Goal: Information Seeking & Learning: Learn about a topic

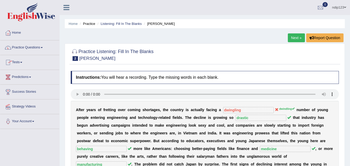
click at [18, 33] on link "Home" at bounding box center [29, 32] width 59 height 13
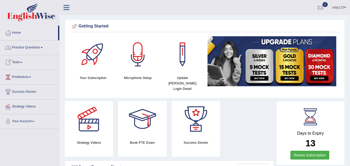
click at [24, 45] on link "Practice Questions" at bounding box center [29, 46] width 59 height 13
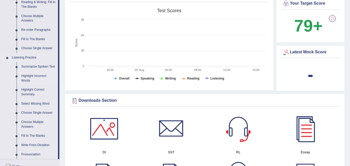
scroll to position [207, 0]
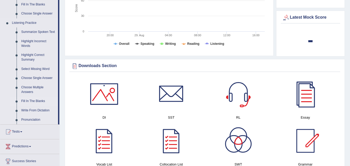
click at [38, 101] on link "Fill In The Blanks" at bounding box center [38, 101] width 39 height 9
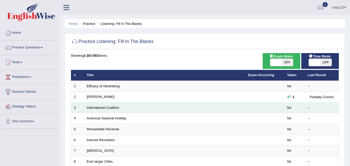
click at [128, 107] on td "International Coalition" at bounding box center [165, 107] width 162 height 11
click at [104, 108] on link "International Coalition" at bounding box center [103, 108] width 33 height 4
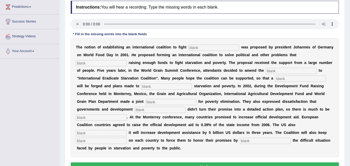
scroll to position [78, 0]
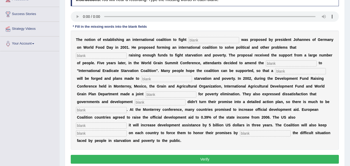
click at [197, 40] on input "text" at bounding box center [213, 40] width 51 height 6
type input "starvation"
click at [113, 55] on input "text" at bounding box center [101, 56] width 51 height 6
type input "obstruct"
click at [273, 63] on input "text" at bounding box center [291, 63] width 51 height 6
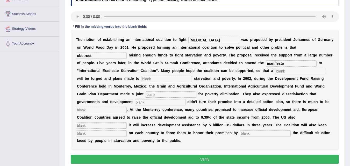
type input "manifesto"
click at [296, 71] on input "text" at bounding box center [300, 71] width 51 height 6
type input "resolution"
click at [155, 79] on input "text" at bounding box center [166, 79] width 51 height 6
type input "i"
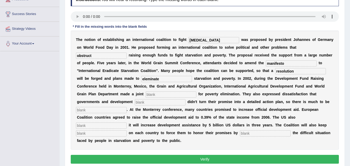
type input "eleminate"
click at [172, 94] on input "text" at bounding box center [171, 95] width 51 height 6
type input "j"
type input "appeal"
click at [148, 79] on input "eleminate" at bounding box center [166, 79] width 51 height 6
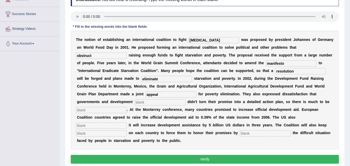
type input "eliminate"
click at [153, 103] on input "text" at bounding box center [160, 102] width 51 height 6
type input "partners"
click at [105, 108] on input "text" at bounding box center [101, 110] width 51 height 6
type input "desired"
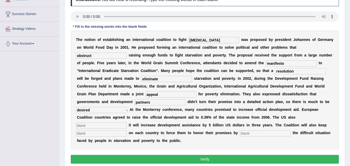
click at [96, 126] on input "text" at bounding box center [101, 126] width 51 height 6
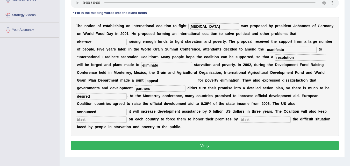
scroll to position [104, 0]
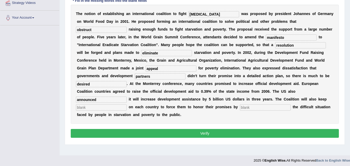
type input "announced"
click at [108, 107] on input "text" at bounding box center [101, 107] width 51 height 6
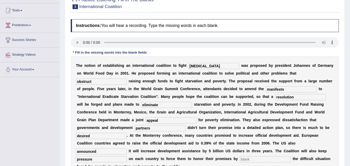
scroll to position [78, 0]
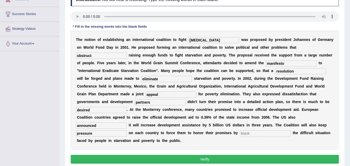
type input "pressure"
click at [256, 132] on input "text" at bounding box center [265, 133] width 51 height 6
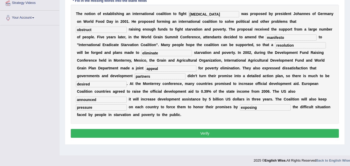
type input "exposing"
click at [204, 134] on button "Verify" at bounding box center [205, 133] width 268 height 9
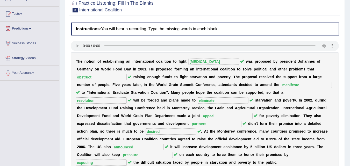
scroll to position [0, 0]
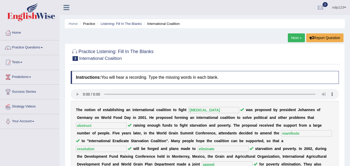
click at [292, 37] on link "Next »" at bounding box center [296, 37] width 17 height 9
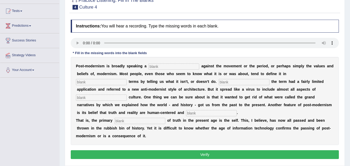
scroll to position [52, 0]
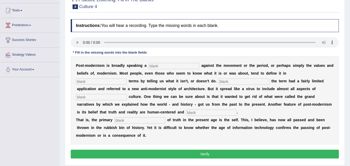
click at [168, 65] on input "text" at bounding box center [174, 66] width 51 height 6
type input "reaction"
click at [100, 82] on input "text" at bounding box center [101, 82] width 51 height 6
type input "negative"
click at [230, 82] on input "text" at bounding box center [244, 82] width 51 height 6
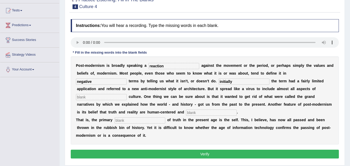
type input "initially"
click at [117, 99] on input "text" at bounding box center [101, 97] width 51 height 6
type input "new"
click at [202, 113] on input "text" at bounding box center [211, 113] width 51 height 6
type input "internal"
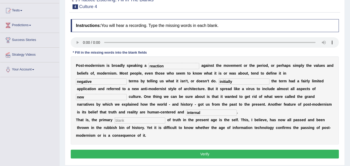
click at [126, 119] on input "text" at bounding box center [140, 120] width 51 height 6
type input "source"
drag, startPoint x: 88, startPoint y: 97, endPoint x: 68, endPoint y: 95, distance: 20.1
click at [68, 95] on div "Practice Listening: Fill In The Blanks 4 Culture 4 Instructions: You will hear …" at bounding box center [205, 79] width 280 height 174
type input "contemporary"
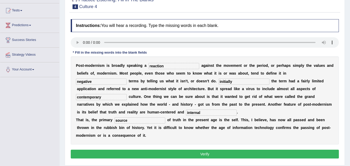
click at [212, 152] on button "Verify" at bounding box center [205, 154] width 268 height 9
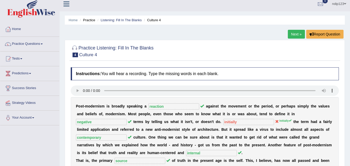
scroll to position [0, 0]
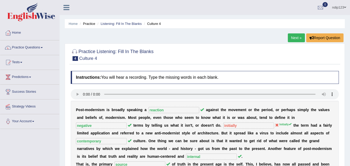
click at [295, 37] on link "Next »" at bounding box center [296, 37] width 17 height 9
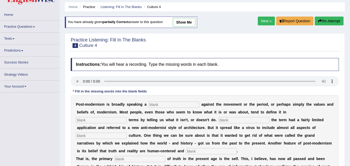
scroll to position [26, 0]
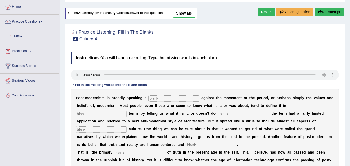
click at [169, 99] on input "text" at bounding box center [174, 98] width 51 height 6
click at [160, 99] on input "text" at bounding box center [174, 98] width 51 height 6
type input "reaction"
click at [113, 114] on input "text" at bounding box center [101, 114] width 51 height 6
type input "negative"
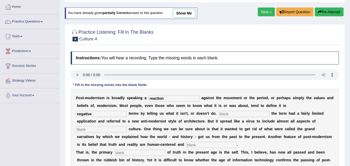
click at [237, 114] on input "text" at bounding box center [244, 114] width 51 height 6
type input "Initially"
click at [110, 130] on input "text" at bounding box center [101, 130] width 51 height 6
type input "contemporary"
click at [195, 145] on input "text" at bounding box center [211, 145] width 51 height 6
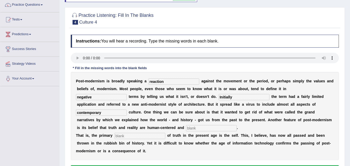
scroll to position [52, 0]
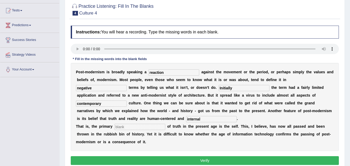
type input "internal"
click at [141, 127] on input "text" at bounding box center [140, 127] width 51 height 6
type input "source"
click at [208, 160] on button "Verify" at bounding box center [205, 160] width 268 height 9
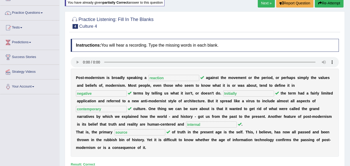
scroll to position [26, 0]
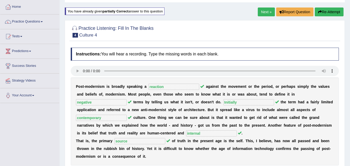
click at [264, 10] on link "Next »" at bounding box center [266, 12] width 17 height 9
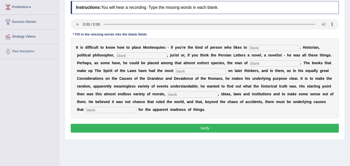
scroll to position [78, 0]
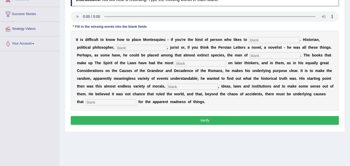
click at [255, 39] on input "text" at bounding box center [274, 40] width 51 height 6
type input "categorize"
click at [127, 48] on input "text" at bounding box center [141, 48] width 51 height 6
type input "sociologist"
click at [256, 55] on input "text" at bounding box center [275, 56] width 51 height 6
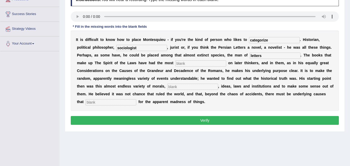
type input "letters"
click at [118, 102] on input "text" at bounding box center [111, 102] width 51 height 6
type input "account"
click at [176, 86] on input "text" at bounding box center [192, 87] width 51 height 6
type input "customs"
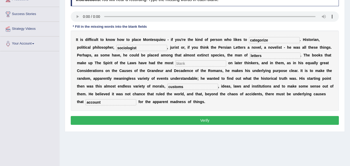
click at [190, 62] on input "text" at bounding box center [201, 63] width 51 height 6
type input "influence"
click at [204, 121] on button "Verify" at bounding box center [205, 120] width 268 height 9
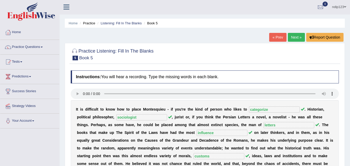
scroll to position [0, 0]
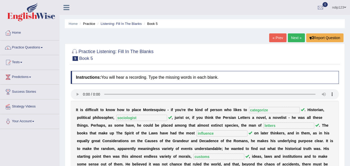
click at [295, 38] on link "Next »" at bounding box center [296, 37] width 17 height 9
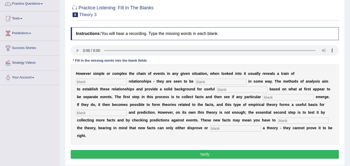
scroll to position [52, 0]
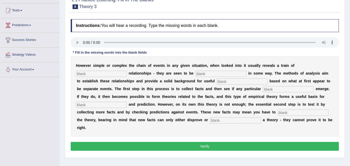
click at [93, 73] on input "text" at bounding box center [101, 74] width 51 height 6
type input "course"
click at [202, 73] on input "text" at bounding box center [221, 74] width 51 height 6
type input "linked"
click at [225, 82] on input "text" at bounding box center [242, 82] width 51 height 6
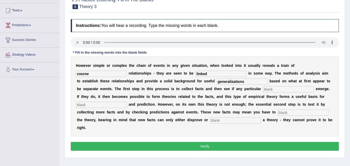
type input "generalizations"
click at [275, 91] on input "text" at bounding box center [288, 89] width 51 height 6
type input "patterns"
click at [98, 103] on input "text" at bounding box center [101, 105] width 51 height 6
type input "analysis"
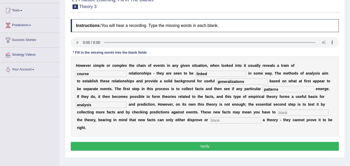
click at [293, 113] on input "text" at bounding box center [303, 113] width 51 height 6
type input "modify"
click at [223, 121] on input "text" at bounding box center [235, 120] width 51 height 6
type input "support"
click at [221, 146] on button "Verify" at bounding box center [205, 146] width 268 height 9
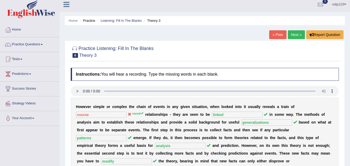
scroll to position [0, 0]
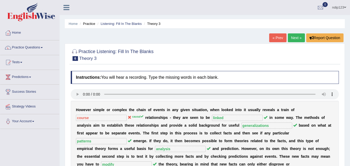
click at [296, 38] on link "Next »" at bounding box center [296, 37] width 17 height 9
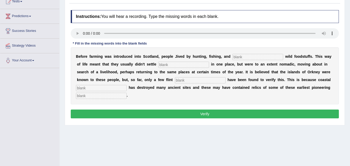
scroll to position [52, 0]
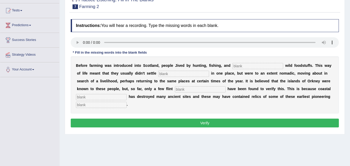
click at [236, 67] on input "text" at bounding box center [258, 66] width 51 height 6
type input "galvery"
click at [186, 72] on input "text" at bounding box center [183, 74] width 51 height 6
click at [179, 72] on input "permanent" at bounding box center [183, 74] width 51 height 6
type input "permanently"
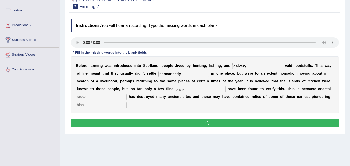
click at [188, 90] on input "text" at bounding box center [200, 89] width 51 height 6
type input "tools"
click at [104, 105] on input "text" at bounding box center [101, 105] width 51 height 6
type input "colonist"
click at [97, 98] on input "text" at bounding box center [101, 97] width 51 height 6
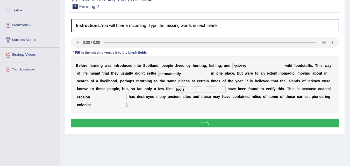
type input "erosion"
click at [209, 123] on button "Verify" at bounding box center [205, 123] width 268 height 9
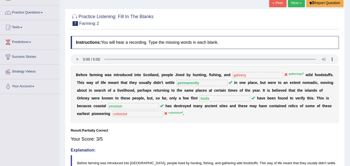
scroll to position [26, 0]
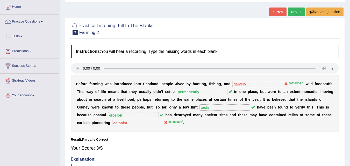
click at [278, 12] on link "« Prev" at bounding box center [277, 12] width 17 height 9
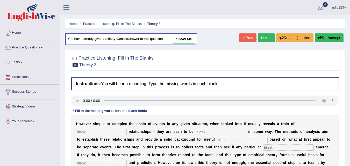
click at [264, 39] on link "Next »" at bounding box center [266, 37] width 17 height 9
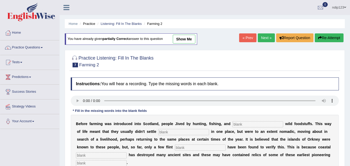
click at [250, 124] on input "text" at bounding box center [258, 124] width 51 height 6
type input "gathering"
click at [191, 131] on input "text" at bounding box center [183, 132] width 51 height 6
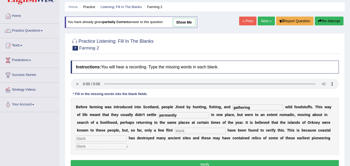
scroll to position [26, 0]
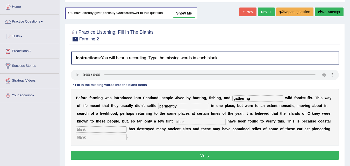
type input "permently"
click at [182, 122] on input "text" at bounding box center [200, 122] width 51 height 6
type input "tools"
click at [86, 129] on input "text" at bounding box center [101, 130] width 51 height 6
type input "erosion"
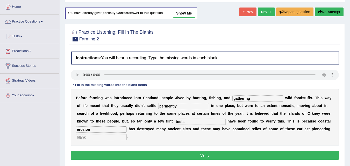
click at [87, 139] on input "text" at bounding box center [101, 137] width 51 height 6
type input "colonists"
click at [168, 106] on input "permently" at bounding box center [183, 106] width 51 height 6
type input "permanently"
click at [205, 155] on button "Verify" at bounding box center [205, 155] width 268 height 9
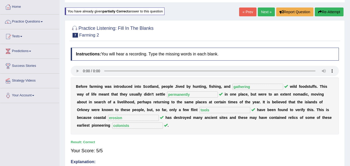
scroll to position [0, 0]
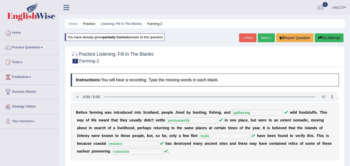
click at [264, 36] on link "Next »" at bounding box center [266, 37] width 17 height 9
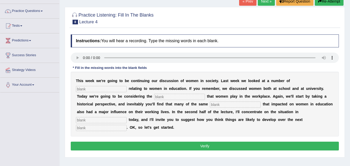
scroll to position [52, 0]
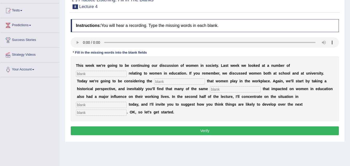
click at [87, 75] on input "text" at bounding box center [101, 74] width 51 height 6
type input "issues"
click at [168, 83] on input "text" at bounding box center [179, 82] width 51 height 6
type input "roles"
click at [218, 90] on input "text" at bounding box center [235, 89] width 51 height 6
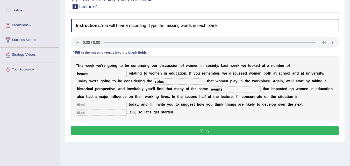
type input "events"
click at [110, 105] on input "text" at bounding box center [101, 105] width 51 height 6
type input "Europe"
click at [91, 112] on input "text" at bounding box center [101, 113] width 51 height 6
type input "decades"
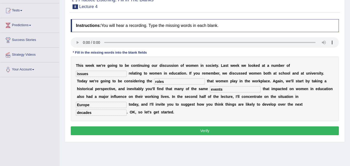
click at [206, 130] on button "Verify" at bounding box center [205, 131] width 268 height 9
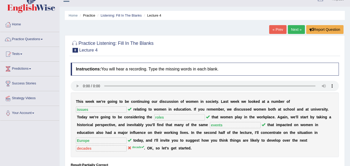
scroll to position [0, 0]
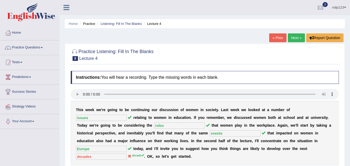
click at [296, 38] on link "Next »" at bounding box center [296, 37] width 17 height 9
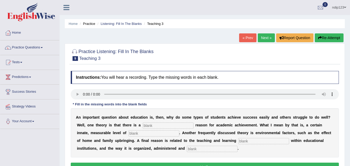
click at [248, 38] on link "« Prev" at bounding box center [247, 37] width 17 height 9
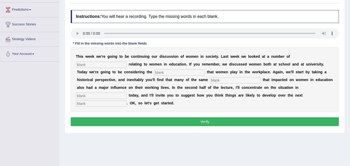
scroll to position [78, 0]
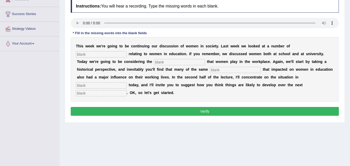
click at [98, 54] on input "text" at bounding box center [101, 54] width 51 height 6
type input "issues"
click at [175, 62] on input "text" at bounding box center [179, 62] width 51 height 6
type input "roles"
click at [213, 70] on input "text" at bounding box center [235, 70] width 51 height 6
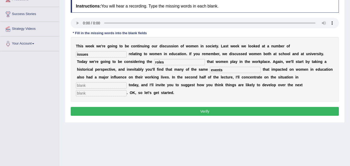
type input "events"
click at [121, 84] on input "text" at bounding box center [101, 85] width 51 height 6
type input "Europe"
click at [108, 94] on input "text" at bounding box center [101, 93] width 51 height 6
type input "decade"
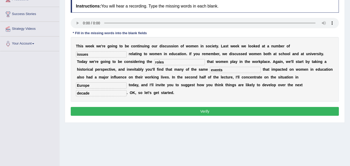
click at [208, 111] on button "Verify" at bounding box center [205, 111] width 268 height 9
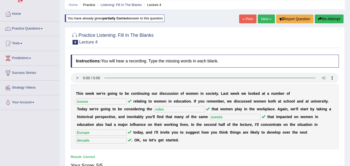
scroll to position [0, 0]
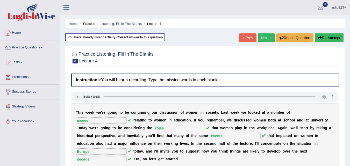
click at [263, 38] on link "Next »" at bounding box center [266, 37] width 17 height 9
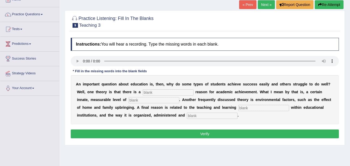
scroll to position [52, 0]
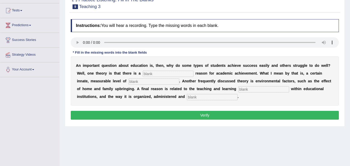
click at [203, 99] on input "text" at bounding box center [212, 97] width 51 height 6
type input "assist"
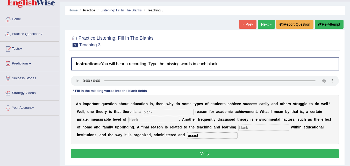
scroll to position [0, 0]
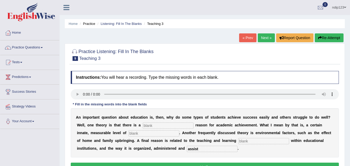
click at [264, 38] on link "Next »" at bounding box center [266, 37] width 17 height 9
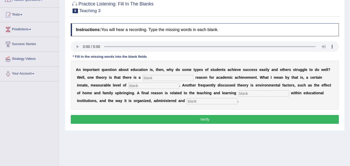
scroll to position [52, 0]
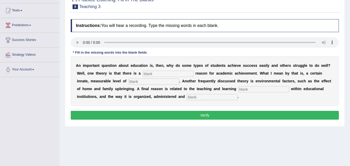
click at [149, 75] on input "text" at bounding box center [168, 74] width 51 height 6
type input "genetic"
click at [157, 82] on input "text" at bounding box center [154, 82] width 51 height 6
type input "intellegence"
click at [247, 89] on input "text" at bounding box center [264, 89] width 51 height 6
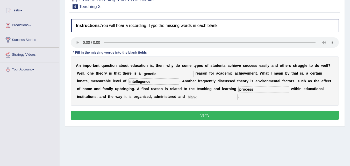
type input "process"
click at [193, 98] on input "text" at bounding box center [212, 97] width 51 height 6
type input "assist"
click at [140, 81] on input "intellegence" at bounding box center [154, 82] width 51 height 6
type input "intelligence"
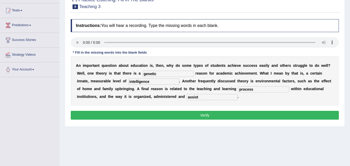
click at [210, 115] on button "Verify" at bounding box center [205, 115] width 268 height 9
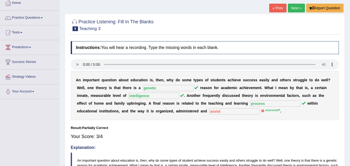
scroll to position [0, 0]
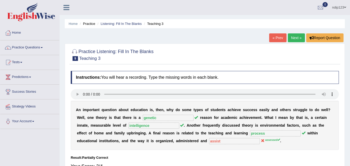
click at [295, 38] on link "Next »" at bounding box center [296, 37] width 17 height 9
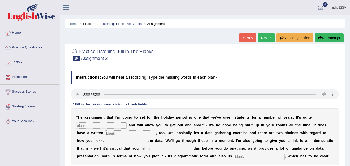
click at [248, 39] on link "« Prev" at bounding box center [247, 37] width 17 height 9
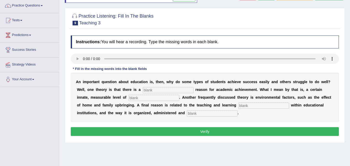
scroll to position [26, 0]
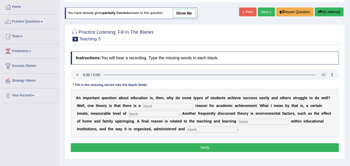
click at [325, 12] on button "Re-Attempt" at bounding box center [329, 12] width 29 height 9
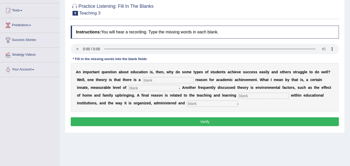
click at [163, 81] on input "text" at bounding box center [168, 80] width 51 height 6
type input "genetic"
click at [143, 88] on input "text" at bounding box center [154, 88] width 51 height 6
type input "intelligence"
click at [245, 96] on input "text" at bounding box center [264, 96] width 51 height 6
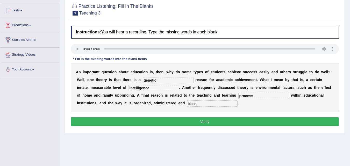
type input "process"
click at [195, 104] on input "text" at bounding box center [212, 104] width 51 height 6
type input "assessed"
click at [206, 122] on button "Verify" at bounding box center [205, 121] width 268 height 9
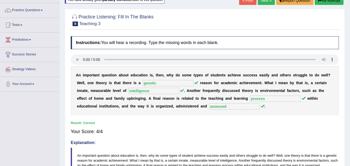
scroll to position [0, 0]
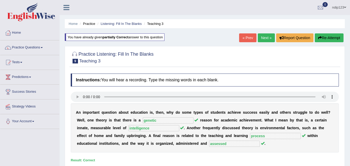
click at [264, 38] on link "Next »" at bounding box center [266, 37] width 17 height 9
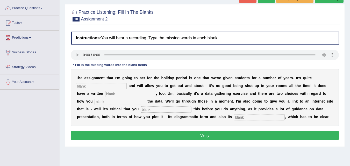
scroll to position [52, 0]
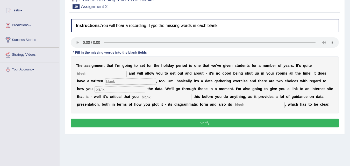
click at [111, 74] on input "text" at bounding box center [101, 74] width 51 height 6
type input "practical"
click at [124, 81] on input "text" at bounding box center [130, 82] width 51 height 6
type input "element"
click at [116, 91] on input "text" at bounding box center [120, 89] width 51 height 6
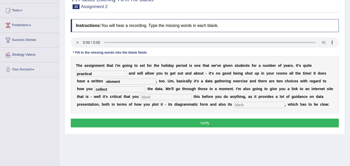
type input "collect"
click at [162, 99] on input "text" at bounding box center [166, 97] width 51 height 6
type input "review"
click at [244, 106] on input "text" at bounding box center [259, 105] width 51 height 6
type input "description"
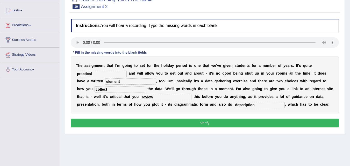
click at [228, 123] on button "Verify" at bounding box center [205, 123] width 268 height 9
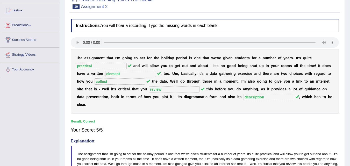
scroll to position [0, 0]
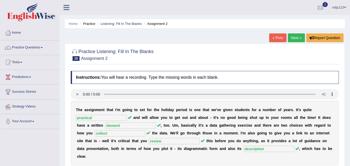
click at [296, 38] on link "Next »" at bounding box center [296, 37] width 17 height 9
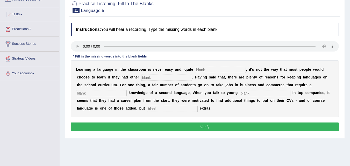
scroll to position [52, 0]
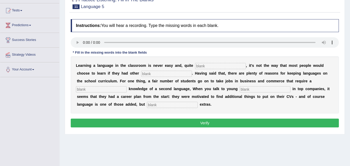
click at [210, 66] on input "text" at bounding box center [220, 66] width 51 height 6
type input "frankly"
click at [161, 74] on input "text" at bounding box center [166, 74] width 51 height 6
type input "options"
click at [111, 90] on input "text" at bounding box center [101, 89] width 51 height 6
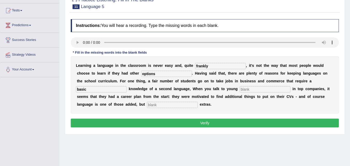
type input "basic"
click at [247, 90] on input "text" at bounding box center [265, 89] width 51 height 6
type input "employees"
click at [156, 105] on input "text" at bounding box center [172, 105] width 51 height 6
type input "significant"
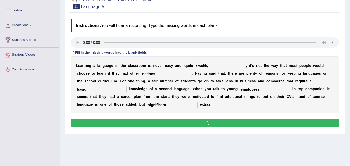
click at [210, 125] on button "Verify" at bounding box center [205, 123] width 268 height 9
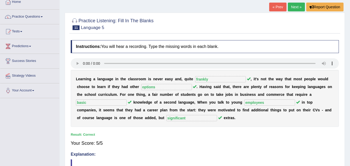
scroll to position [0, 0]
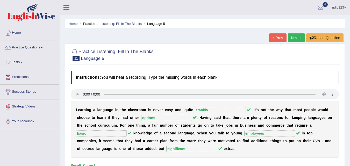
click at [297, 37] on link "Next »" at bounding box center [296, 37] width 17 height 9
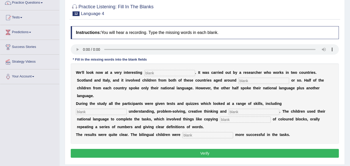
scroll to position [52, 0]
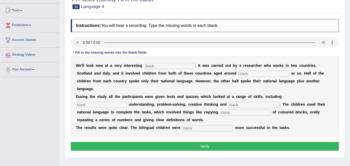
click at [154, 66] on input "text" at bounding box center [169, 66] width 51 height 6
type input "study"
click at [248, 72] on input "text" at bounding box center [264, 74] width 51 height 6
type input "nine"
click at [95, 106] on input "text" at bounding box center [101, 105] width 51 height 6
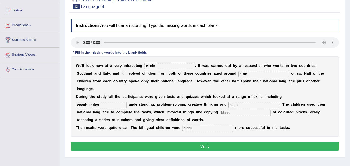
type input "vocabularies"
click at [237, 106] on input "text" at bounding box center [254, 105] width 51 height 6
type input "arithmetics"
click at [232, 112] on input "text" at bounding box center [245, 113] width 51 height 6
type input "patterns"
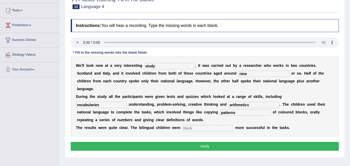
click at [205, 131] on input "text" at bounding box center [208, 128] width 51 height 6
type input "significantly"
click at [102, 104] on input "vocabularies" at bounding box center [101, 105] width 51 height 6
type input "vocabulary"
click at [252, 106] on input "arithmetics" at bounding box center [254, 105] width 51 height 6
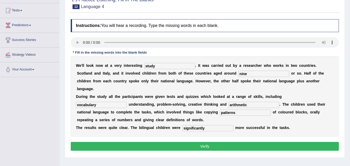
type input "arithmetic"
click at [209, 145] on button "Verify" at bounding box center [205, 146] width 268 height 9
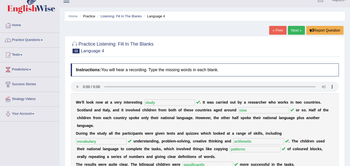
scroll to position [0, 0]
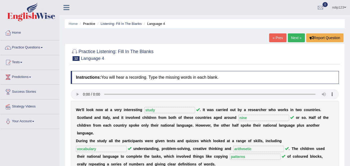
click at [292, 37] on link "Next »" at bounding box center [296, 37] width 17 height 9
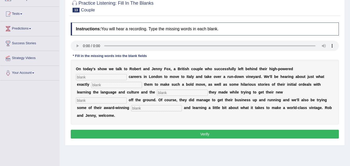
scroll to position [52, 0]
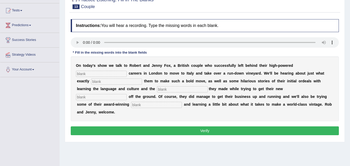
click at [94, 73] on input "text" at bounding box center [101, 74] width 51 height 6
type input "marketing"
click at [99, 81] on input "text" at bounding box center [116, 82] width 51 height 6
click at [109, 82] on input "text" at bounding box center [116, 82] width 51 height 6
type input "inspired"
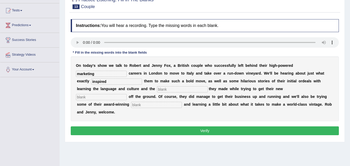
click at [165, 89] on input "text" at bounding box center [182, 89] width 51 height 6
click at [168, 89] on input "text" at bounding box center [182, 89] width 51 height 6
type input "mistakes"
click at [98, 96] on input "text" at bounding box center [101, 97] width 51 height 6
type input "venture"
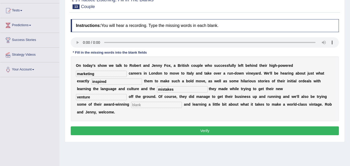
click at [143, 104] on input "text" at bounding box center [156, 105] width 51 height 6
type input "produce"
drag, startPoint x: 92, startPoint y: 97, endPoint x: 77, endPoint y: 99, distance: 14.9
click at [77, 99] on input "venture" at bounding box center [101, 97] width 51 height 6
drag, startPoint x: 90, startPoint y: 97, endPoint x: 76, endPoint y: 97, distance: 14.0
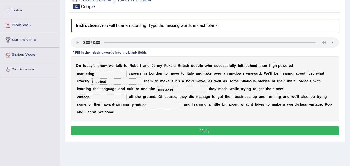
click at [76, 97] on input "vintage" at bounding box center [101, 97] width 51 height 6
type input "venture"
click at [204, 130] on button "Verify" at bounding box center [205, 131] width 268 height 9
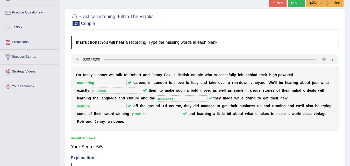
scroll to position [26, 0]
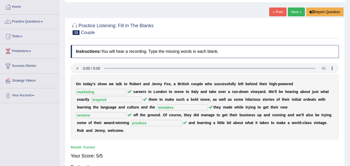
click at [296, 9] on link "Next »" at bounding box center [296, 12] width 17 height 9
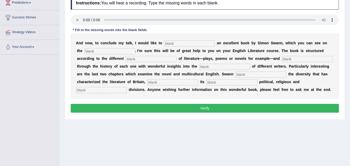
scroll to position [78, 0]
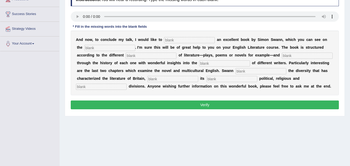
click at [172, 40] on input "text" at bounding box center [189, 40] width 51 height 6
type input "recommend"
click at [92, 47] on input "text" at bounding box center [110, 48] width 51 height 6
type input "screen"
click at [160, 56] on input "text" at bounding box center [151, 56] width 51 height 6
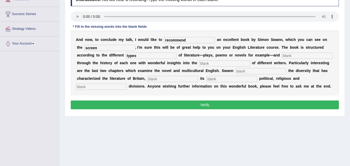
type input "types"
click at [295, 57] on input "text" at bounding box center [307, 56] width 51 height 6
type input "travel"
click at [210, 64] on input "text" at bounding box center [224, 63] width 51 height 6
type input "lives"
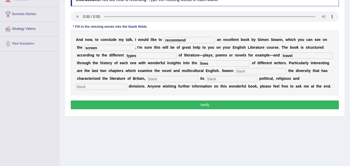
click at [297, 56] on input "travel" at bounding box center [307, 56] width 51 height 6
type input "travels"
click at [94, 86] on input "text" at bounding box center [101, 87] width 51 height 6
type input "social"
click at [179, 79] on input "text" at bounding box center [173, 79] width 51 height 6
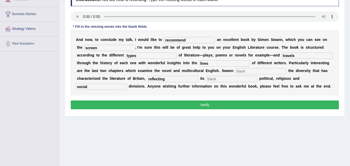
type input "reflecting"
click at [214, 80] on input "text" at bounding box center [232, 79] width 51 height 6
type input "sharp"
click at [246, 72] on input "text" at bounding box center [261, 71] width 51 height 6
type input "explores"
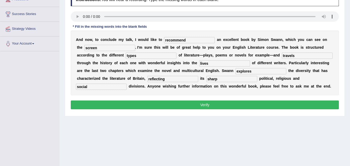
click at [209, 105] on button "Verify" at bounding box center [205, 105] width 268 height 9
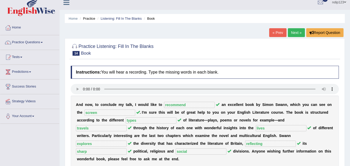
scroll to position [0, 0]
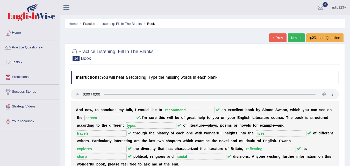
click at [297, 37] on link "Next »" at bounding box center [296, 37] width 17 height 9
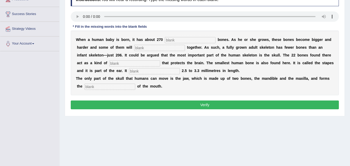
click at [178, 40] on input "text" at bounding box center [190, 40] width 51 height 6
type input "soft"
click at [157, 47] on input "text" at bounding box center [159, 48] width 51 height 6
type input "fuse"
click at [131, 64] on input "text" at bounding box center [134, 63] width 51 height 6
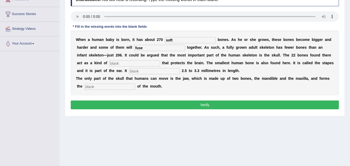
type input "a"
type input "case"
click at [159, 72] on input "text" at bounding box center [154, 71] width 51 height 6
type input "measures"
click at [114, 86] on input "text" at bounding box center [110, 87] width 51 height 6
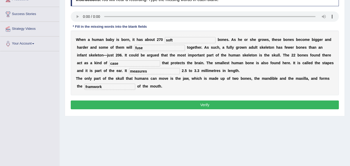
click at [93, 86] on input "framwork" at bounding box center [110, 87] width 51 height 6
type input "framework"
click at [208, 105] on button "Verify" at bounding box center [205, 105] width 268 height 9
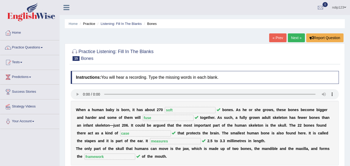
click at [294, 37] on link "Next »" at bounding box center [296, 37] width 17 height 9
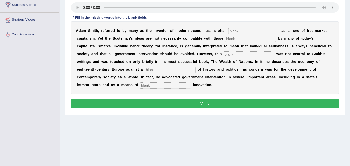
scroll to position [78, 0]
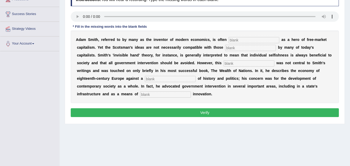
click at [247, 43] on input "text" at bounding box center [254, 40] width 51 height 6
type input "noted"
click at [234, 48] on input "text" at bounding box center [250, 48] width 51 height 6
type input "expause"
click at [230, 63] on input "text" at bounding box center [249, 63] width 51 height 6
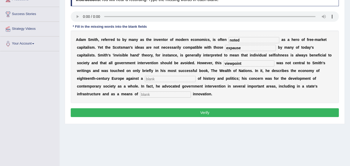
type input "viewpoint"
click at [168, 78] on input "text" at bounding box center [170, 79] width 51 height 6
type input "backdrop"
click at [146, 94] on input "text" at bounding box center [165, 95] width 51 height 6
type input "encouraging"
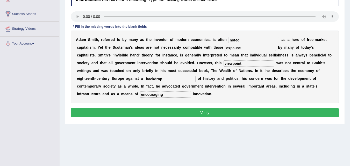
click at [210, 113] on button "Verify" at bounding box center [205, 112] width 268 height 9
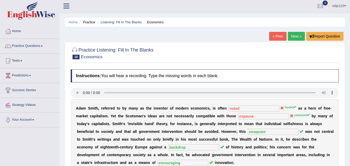
scroll to position [0, 0]
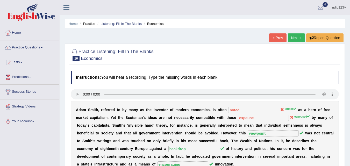
click at [295, 38] on link "Next »" at bounding box center [296, 37] width 17 height 9
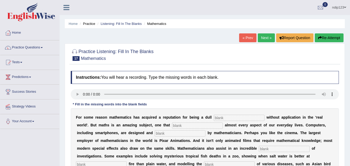
click at [248, 37] on link "« Prev" at bounding box center [247, 37] width 17 height 9
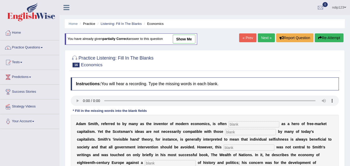
click at [323, 38] on button "Re-Attempt" at bounding box center [329, 37] width 29 height 9
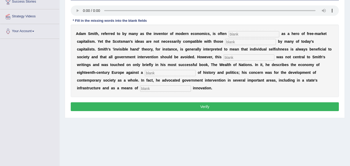
scroll to position [78, 0]
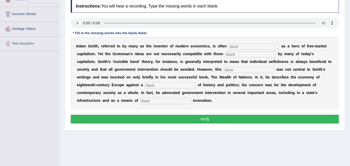
click at [239, 47] on input "text" at bounding box center [254, 47] width 51 height 6
click at [240, 47] on input "text" at bounding box center [254, 47] width 51 height 6
click at [250, 47] on input "text" at bounding box center [254, 47] width 51 height 6
type input "lauded"
click at [242, 54] on input "text" at bounding box center [250, 54] width 51 height 6
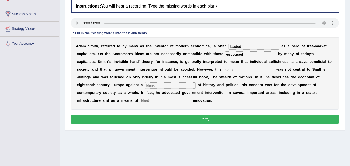
type input "espoused"
click at [251, 72] on input "text" at bounding box center [249, 70] width 51 height 6
type input "viewpoint"
click at [181, 83] on input "text" at bounding box center [170, 85] width 51 height 6
type input "backdrop"
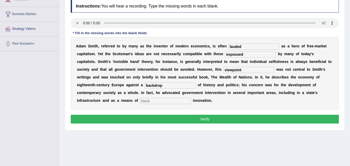
click at [159, 103] on input "text" at bounding box center [165, 101] width 51 height 6
type input "encouraging"
click at [201, 121] on button "Verify" at bounding box center [205, 119] width 268 height 9
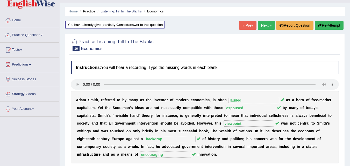
scroll to position [0, 0]
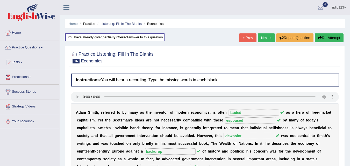
click at [266, 36] on link "Next »" at bounding box center [266, 37] width 17 height 9
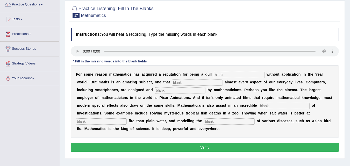
scroll to position [52, 0]
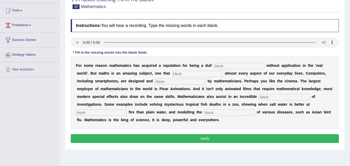
click at [238, 68] on input "text" at bounding box center [239, 66] width 51 height 6
type input "subject"
click at [196, 75] on input "text" at bounding box center [197, 74] width 51 height 6
click at [185, 74] on input "text" at bounding box center [197, 74] width 51 height 6
type input "analyze"
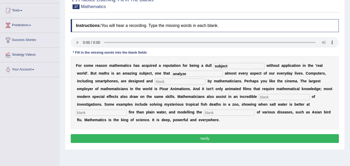
click at [161, 82] on input "text" at bounding box center [180, 82] width 51 height 6
type input "program"
click at [270, 95] on input "text" at bounding box center [284, 97] width 51 height 6
type input "variety"
click at [104, 113] on input "text" at bounding box center [101, 113] width 51 height 6
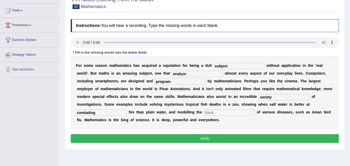
type input "combating"
click at [220, 114] on input "text" at bounding box center [229, 113] width 51 height 6
type input "spread"
click at [207, 137] on button "Verify" at bounding box center [205, 138] width 268 height 9
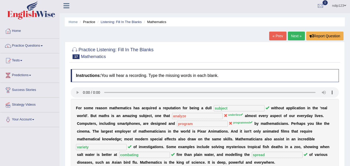
scroll to position [0, 0]
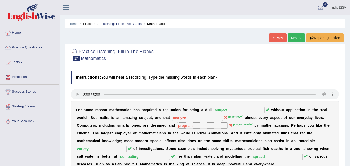
click at [294, 37] on link "Next »" at bounding box center [296, 37] width 17 height 9
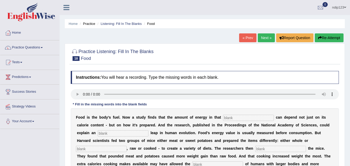
click at [243, 37] on link "« Prev" at bounding box center [247, 37] width 17 height 9
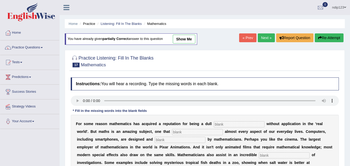
click at [328, 38] on button "Re-Attempt" at bounding box center [329, 37] width 29 height 9
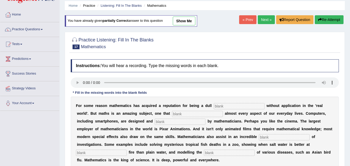
scroll to position [26, 0]
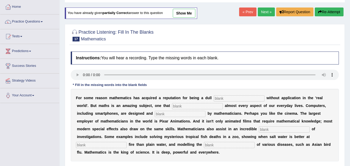
click at [223, 97] on input "text" at bounding box center [239, 98] width 51 height 6
type input "subject"
click at [192, 104] on input "text" at bounding box center [197, 106] width 51 height 6
type input "underlies"
click at [184, 116] on input "text" at bounding box center [180, 114] width 51 height 6
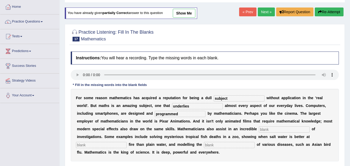
type input "programmed"
click at [285, 129] on input "text" at bounding box center [284, 130] width 51 height 6
type input "variety"
click at [99, 146] on input "text" at bounding box center [101, 145] width 51 height 6
type input "combating"
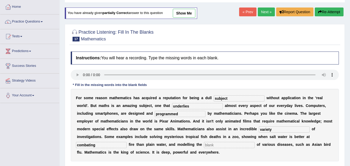
click at [231, 145] on input "text" at bounding box center [229, 145] width 51 height 6
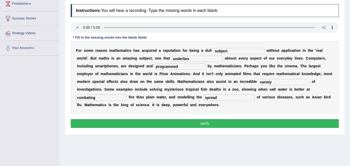
scroll to position [78, 0]
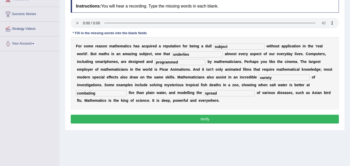
type input "spread"
click at [205, 120] on button "Verify" at bounding box center [205, 119] width 268 height 9
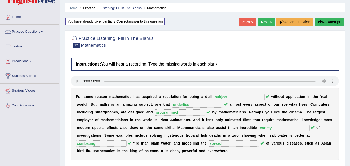
scroll to position [0, 0]
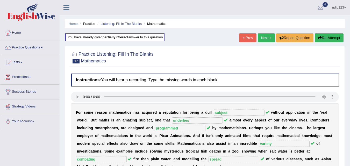
click at [264, 38] on link "Next »" at bounding box center [266, 37] width 17 height 9
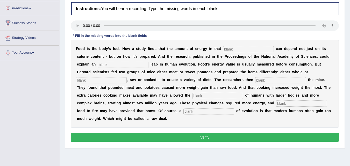
scroll to position [78, 0]
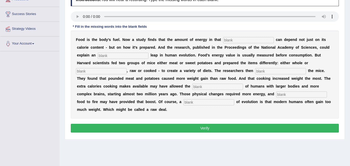
click at [235, 40] on input "text" at bounding box center [248, 40] width 51 height 6
type input "fuel"
click at [106, 54] on input "text" at bounding box center [123, 56] width 51 height 6
type input "ancient"
click at [114, 69] on input "text" at bounding box center [101, 71] width 51 height 6
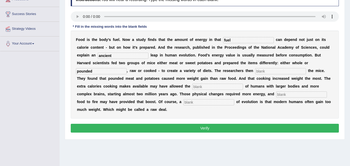
type input "pounded"
click at [293, 70] on input "text" at bounding box center [280, 71] width 51 height 6
type input "measured"
click at [206, 88] on input "text" at bounding box center [217, 87] width 51 height 6
type input "survival"
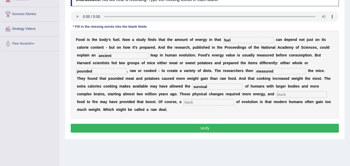
click at [284, 95] on input "text" at bounding box center [301, 95] width 51 height 6
type input "exposing"
click at [202, 103] on input "text" at bounding box center [209, 102] width 51 height 6
type input "legacy"
click at [211, 127] on button "Verify" at bounding box center [205, 128] width 268 height 9
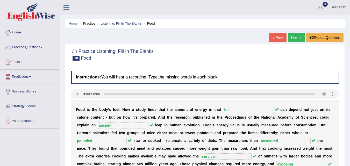
scroll to position [0, 0]
click at [294, 38] on link "Next »" at bounding box center [296, 37] width 17 height 9
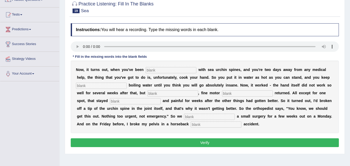
scroll to position [52, 0]
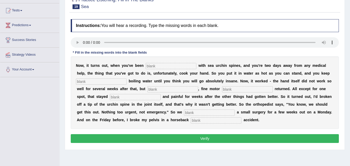
click at [159, 65] on input "text" at bounding box center [171, 66] width 51 height 6
type input "establish"
click at [109, 81] on input "text" at bounding box center [101, 82] width 51 height 6
type input "adding"
click at [170, 90] on input "text" at bounding box center [173, 89] width 51 height 6
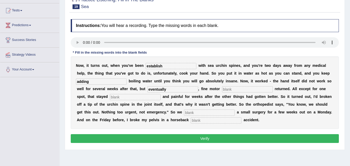
type input "eventually"
click at [203, 121] on input "text" at bounding box center [216, 120] width 51 height 6
type input "ridding"
click at [205, 112] on input "text" at bounding box center [209, 113] width 51 height 6
type input "schedule"
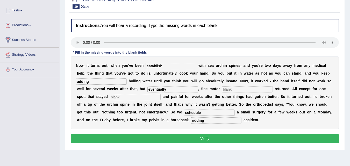
click at [198, 120] on input "ridding" at bounding box center [216, 120] width 51 height 6
type input "riding"
click at [203, 114] on input "schedule" at bounding box center [209, 113] width 51 height 6
type input "scheduled"
click at [229, 88] on input "text" at bounding box center [247, 89] width 51 height 6
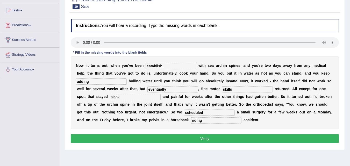
type input "skills"
click at [132, 98] on input "text" at bounding box center [135, 97] width 51 height 6
type input "stiff"
click at [204, 137] on button "Verify" at bounding box center [205, 138] width 268 height 9
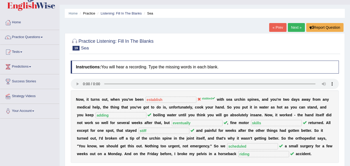
scroll to position [0, 0]
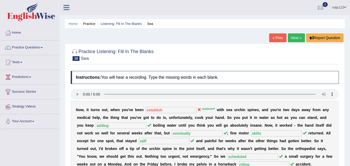
click at [298, 36] on link "Next »" at bounding box center [296, 37] width 17 height 9
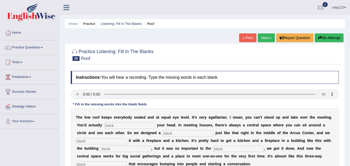
click at [247, 38] on link "« Prev" at bounding box center [247, 37] width 17 height 9
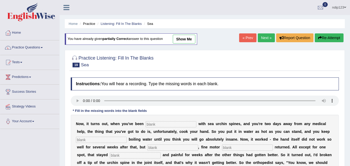
click at [327, 38] on button "Re-Attempt" at bounding box center [329, 37] width 29 height 9
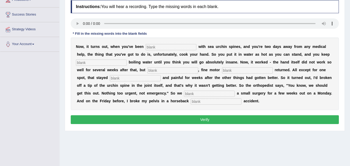
scroll to position [78, 0]
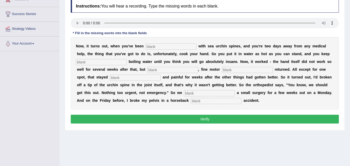
click at [159, 45] on input "text" at bounding box center [171, 47] width 51 height 6
type input "stabbed"
click at [117, 63] on input "text" at bounding box center [101, 62] width 51 height 6
type input "adding"
click at [163, 69] on input "text" at bounding box center [173, 70] width 51 height 6
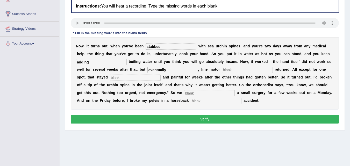
type input "eventually"
click at [233, 69] on input "text" at bounding box center [247, 70] width 51 height 6
type input "skills"
click at [142, 77] on input "text" at bounding box center [135, 78] width 51 height 6
type input "stiff"
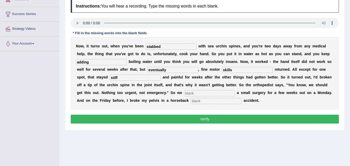
click at [194, 94] on input "text" at bounding box center [209, 93] width 51 height 6
type input "scheduled"
click at [206, 102] on input "text" at bounding box center [216, 101] width 51 height 6
type input "riding"
click at [201, 120] on button "Verify" at bounding box center [205, 119] width 268 height 9
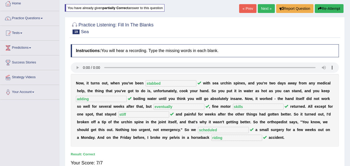
scroll to position [0, 0]
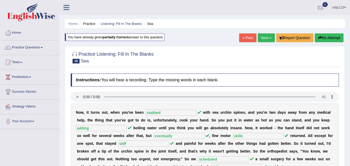
click at [264, 37] on link "Next »" at bounding box center [266, 37] width 17 height 9
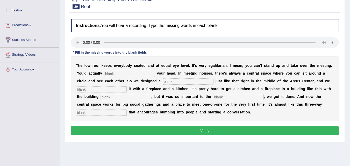
scroll to position [52, 0]
click at [97, 113] on input "text" at bounding box center [101, 113] width 51 height 6
type input "intersection"
click at [241, 97] on input "text" at bounding box center [238, 97] width 51 height 6
type input "concept"
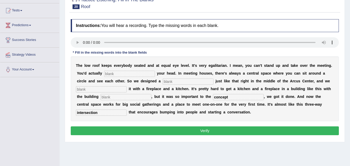
click at [117, 96] on input "text" at bounding box center [126, 97] width 51 height 6
type input "cost"
click at [108, 88] on input "text" at bounding box center [101, 89] width 51 height 6
type input "anchored"
click at [172, 80] on input "text" at bounding box center [188, 82] width 51 height 6
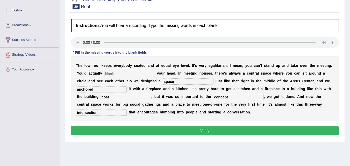
type input "space"
click at [116, 74] on input "text" at bounding box center [129, 74] width 51 height 6
type input "bumped"
click at [204, 132] on button "Verify" at bounding box center [205, 131] width 268 height 9
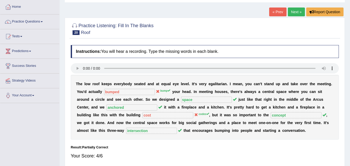
scroll to position [0, 0]
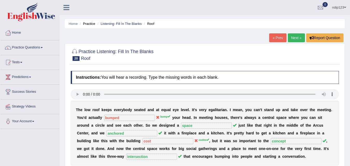
click at [298, 37] on link "Next »" at bounding box center [296, 37] width 17 height 9
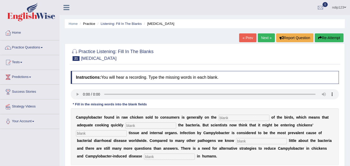
click at [247, 38] on link "« Prev" at bounding box center [247, 37] width 17 height 9
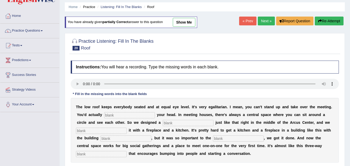
scroll to position [26, 0]
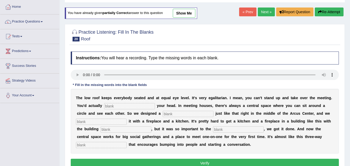
click at [328, 11] on button "Re-Attempt" at bounding box center [329, 12] width 29 height 9
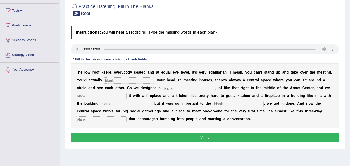
scroll to position [26, 0]
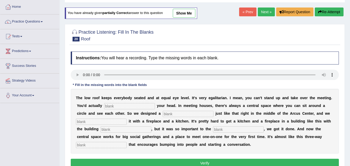
click at [132, 108] on input "text" at bounding box center [129, 106] width 51 height 6
type input "bump"
click at [175, 114] on input "text" at bounding box center [188, 114] width 51 height 6
type input "space"
click at [110, 124] on input "text" at bounding box center [101, 122] width 51 height 6
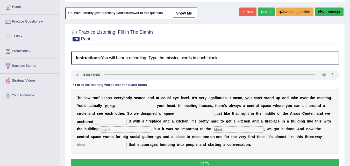
type input "anchored"
click at [116, 129] on input "text" at bounding box center [126, 130] width 51 height 6
type input "codes"
click at [232, 129] on input "text" at bounding box center [238, 130] width 51 height 6
type input "concept"
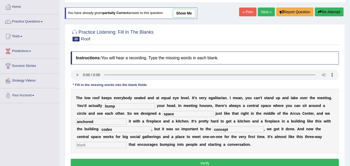
click at [107, 146] on input "text" at bounding box center [101, 145] width 51 height 6
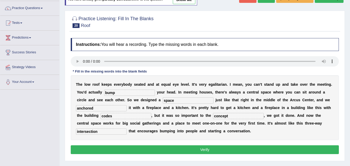
scroll to position [52, 0]
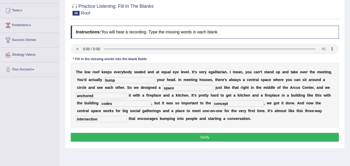
type input "intersection"
click at [199, 137] on button "Verify" at bounding box center [205, 137] width 268 height 9
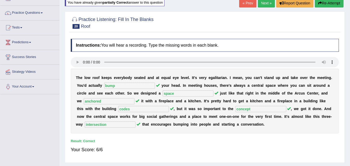
scroll to position [26, 0]
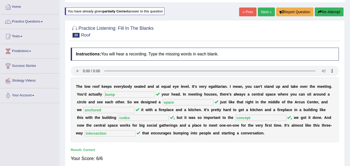
click at [262, 12] on link "Next »" at bounding box center [266, 12] width 17 height 9
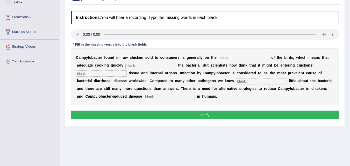
scroll to position [78, 0]
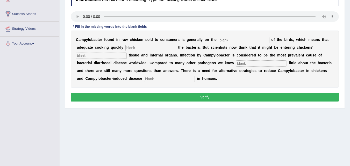
click at [155, 80] on input "text" at bounding box center [169, 79] width 51 height 6
click at [227, 40] on input "text" at bounding box center [244, 40] width 51 height 6
type input "surface"
click at [135, 48] on input "text" at bounding box center [150, 48] width 51 height 6
click at [135, 48] on input "desr0y" at bounding box center [150, 48] width 51 height 6
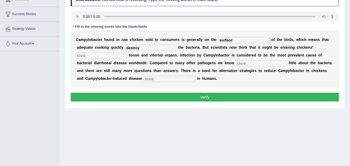
click at [139, 46] on input "destroy" at bounding box center [150, 48] width 51 height 6
type input "destroys"
click at [91, 55] on input "text" at bounding box center [101, 56] width 51 height 6
click at [85, 55] on input "musle" at bounding box center [101, 56] width 51 height 6
type input "muscle"
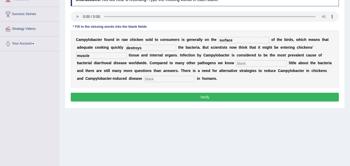
click at [240, 64] on input "text" at bounding box center [261, 63] width 51 height 6
type input "comparatively"
click at [162, 79] on input "text" at bounding box center [169, 79] width 51 height 6
type input "burden"
drag, startPoint x: 158, startPoint y: 79, endPoint x: 152, endPoint y: 79, distance: 6.7
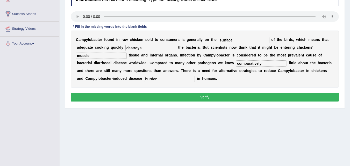
click at [152, 79] on input "burden" at bounding box center [169, 79] width 51 height 6
type input "b"
type input "born"
click at [209, 97] on button "Verify" at bounding box center [205, 97] width 268 height 9
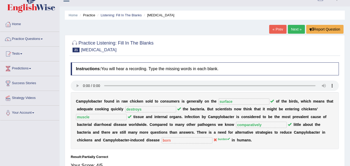
scroll to position [0, 0]
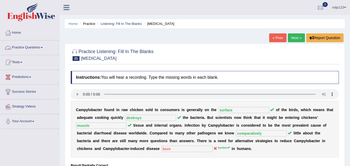
click at [30, 47] on link "Practice Questions" at bounding box center [29, 46] width 59 height 13
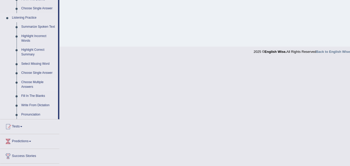
scroll to position [233, 0]
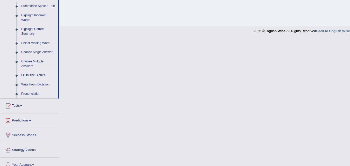
click at [37, 75] on link "Fill In The Blanks" at bounding box center [38, 75] width 39 height 9
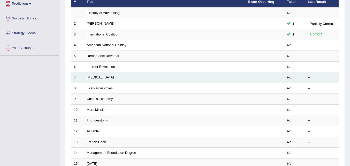
scroll to position [47, 0]
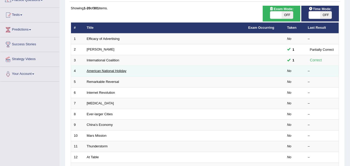
click at [103, 70] on link "American National Holiday" at bounding box center [107, 71] width 40 height 4
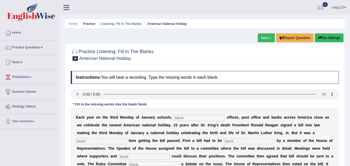
click at [88, 24] on li "Practice" at bounding box center [87, 23] width 17 height 5
click at [76, 22] on link "Home" at bounding box center [73, 24] width 9 height 4
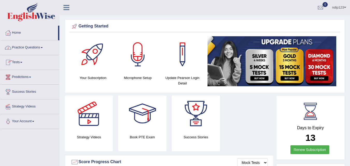
click at [35, 48] on link "Practice Questions" at bounding box center [29, 46] width 59 height 13
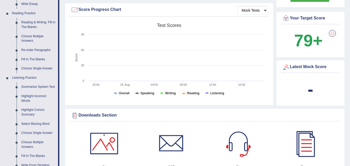
scroll to position [233, 0]
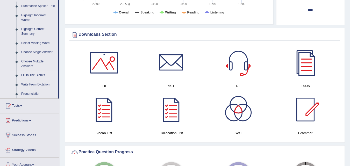
click at [34, 75] on link "Fill In The Blanks" at bounding box center [38, 75] width 39 height 9
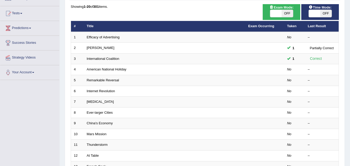
scroll to position [52, 0]
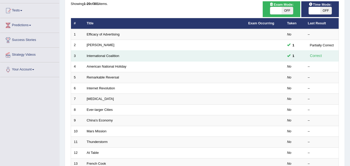
click at [125, 57] on td "International Coalition" at bounding box center [165, 56] width 162 height 11
click at [111, 56] on link "International Coalition" at bounding box center [103, 56] width 33 height 4
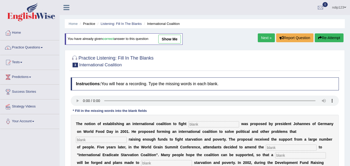
click at [264, 37] on link "Next »" at bounding box center [266, 37] width 17 height 9
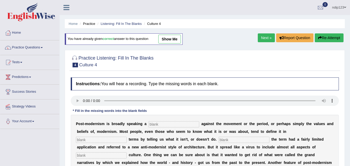
click at [264, 38] on link "Next »" at bounding box center [266, 37] width 17 height 9
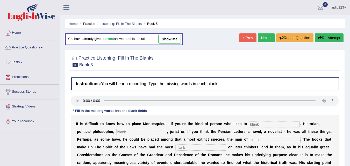
click at [177, 38] on link "show me" at bounding box center [169, 39] width 23 height 9
type input "categorize"
type input "sociologist"
type input "letters"
type input "influence"
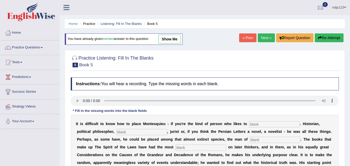
type input "customs"
type input "account"
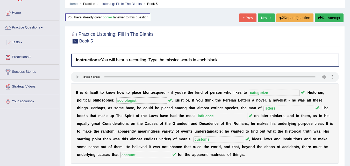
scroll to position [13, 0]
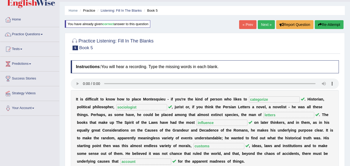
click at [263, 24] on link "Next »" at bounding box center [266, 24] width 17 height 9
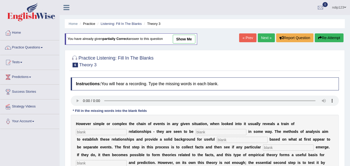
click at [189, 38] on link "show me" at bounding box center [184, 39] width 23 height 9
type input "course"
type input "linked"
type input "generalizations"
type input "patterns"
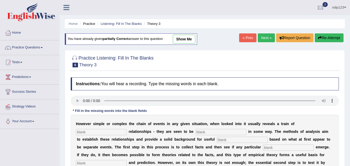
type input "analysis"
type input "modify"
type input "support"
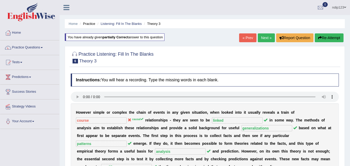
click at [263, 39] on link "Next »" at bounding box center [266, 37] width 17 height 9
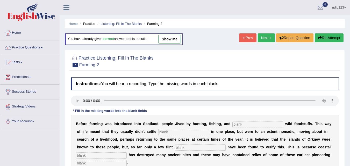
click at [262, 39] on link "Next »" at bounding box center [266, 37] width 17 height 9
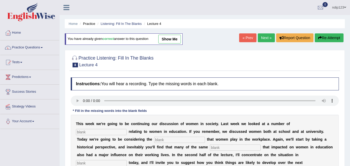
click at [262, 39] on link "Next »" at bounding box center [266, 37] width 17 height 9
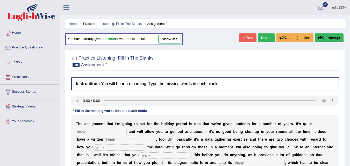
click at [261, 38] on link "Next »" at bounding box center [266, 37] width 17 height 9
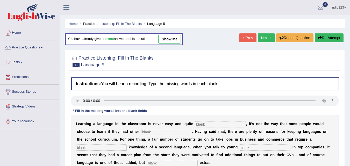
click at [260, 37] on link "Next »" at bounding box center [266, 37] width 17 height 9
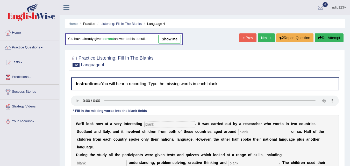
click at [260, 37] on link "Next »" at bounding box center [266, 37] width 17 height 9
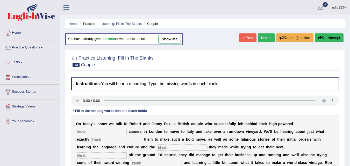
click at [260, 37] on link "Next »" at bounding box center [266, 37] width 17 height 9
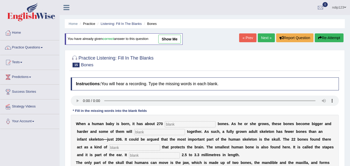
click at [259, 37] on link "Next »" at bounding box center [266, 37] width 17 height 9
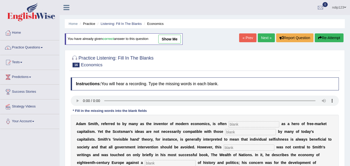
click at [259, 37] on link "Next »" at bounding box center [266, 37] width 17 height 9
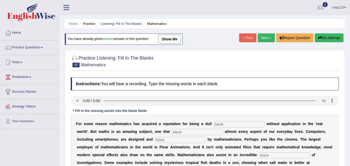
click at [259, 37] on link "Next »" at bounding box center [266, 37] width 17 height 9
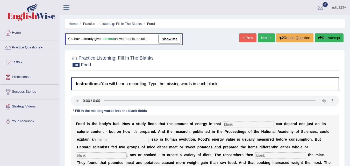
click at [259, 37] on link "Next »" at bounding box center [266, 37] width 17 height 9
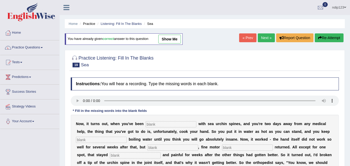
click at [258, 37] on link "Next »" at bounding box center [266, 37] width 17 height 9
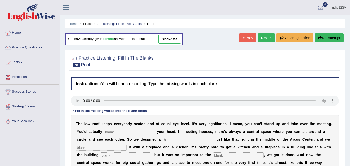
click at [262, 36] on link "Next »" at bounding box center [266, 37] width 17 height 9
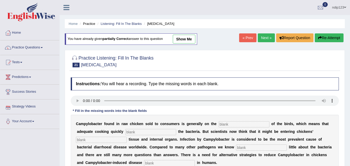
click at [86, 23] on li "Practice" at bounding box center [87, 23] width 17 height 5
click at [123, 23] on link "Listening: Fill In The Blanks" at bounding box center [121, 24] width 41 height 4
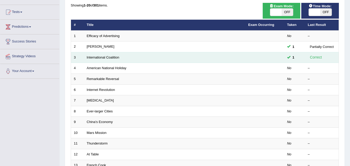
scroll to position [52, 0]
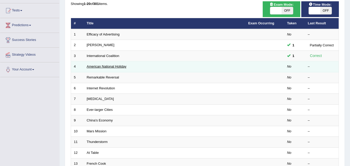
click at [101, 67] on link "American National Holiday" at bounding box center [107, 67] width 40 height 4
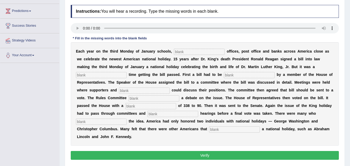
scroll to position [78, 0]
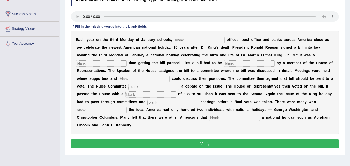
click at [178, 40] on input "text" at bounding box center [199, 40] width 51 height 6
type input "federal"
click at [107, 64] on input "text" at bounding box center [101, 63] width 51 height 6
click at [79, 62] on input "touph" at bounding box center [101, 63] width 51 height 6
click at [87, 64] on input "thouph" at bounding box center [101, 63] width 51 height 6
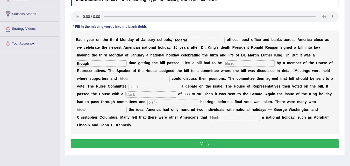
type input "though"
click at [231, 63] on input "text" at bounding box center [249, 63] width 51 height 6
type input "introduce"
click at [146, 79] on input "text" at bounding box center [144, 79] width 51 height 6
type input "opponents"
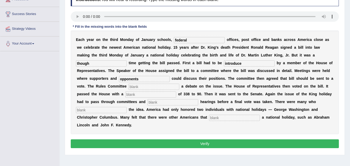
click at [156, 86] on input "text" at bounding box center [154, 87] width 51 height 6
type input "schedule"
click at [146, 94] on input "text" at bounding box center [150, 95] width 51 height 6
type input "vote"
click at [156, 101] on input "text" at bounding box center [173, 102] width 51 height 6
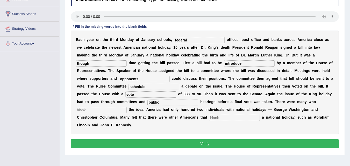
type input "public"
click at [106, 110] on input "text" at bounding box center [101, 110] width 51 height 6
type input "opposed"
click at [219, 119] on input "text" at bounding box center [234, 118] width 51 height 6
type input "deserved"
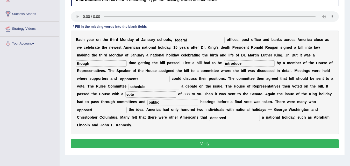
click at [80, 64] on input "though" at bounding box center [101, 63] width 51 height 6
type input "tough"
click at [194, 142] on button "Verify" at bounding box center [205, 143] width 268 height 9
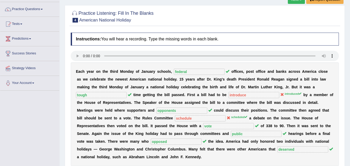
scroll to position [0, 0]
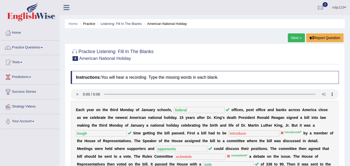
click at [294, 37] on link "Next »" at bounding box center [296, 37] width 17 height 9
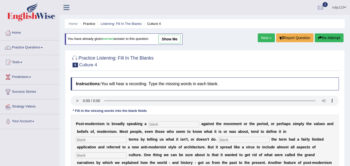
click at [262, 38] on link "Next »" at bounding box center [266, 37] width 17 height 9
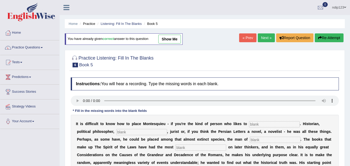
click at [324, 36] on button "Re-Attempt" at bounding box center [329, 37] width 29 height 9
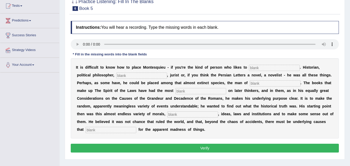
scroll to position [26, 0]
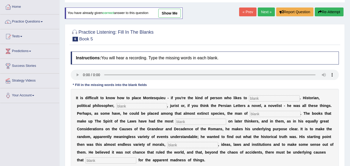
click at [262, 13] on link "Next »" at bounding box center [266, 12] width 17 height 9
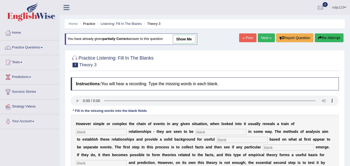
click at [243, 38] on link "« Prev" at bounding box center [247, 37] width 17 height 9
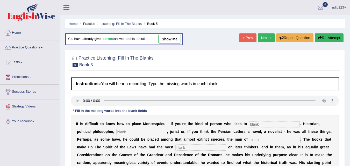
click at [243, 38] on link "« Prev" at bounding box center [247, 37] width 17 height 9
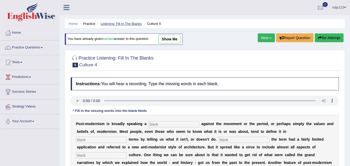
click at [111, 24] on link "Listening: Fill In The Blanks" at bounding box center [121, 24] width 41 height 4
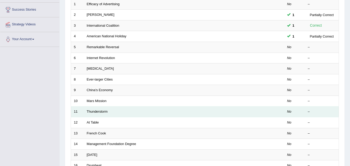
scroll to position [73, 0]
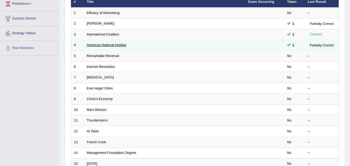
click at [103, 45] on link "American National Holiday" at bounding box center [107, 45] width 40 height 4
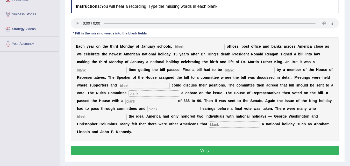
scroll to position [78, 0]
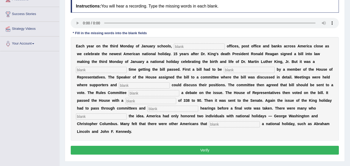
click at [191, 45] on input "text" at bounding box center [199, 47] width 51 height 6
type input "federal"
click at [96, 70] on input "text" at bounding box center [101, 70] width 51 height 6
type input "tough"
click at [247, 71] on input "text" at bounding box center [249, 70] width 51 height 6
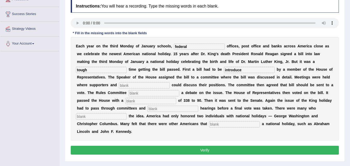
type input "introduce"
click at [130, 85] on input "text" at bounding box center [144, 85] width 51 height 6
type input "opponents"
click at [136, 94] on input "text" at bounding box center [154, 93] width 51 height 6
type input "scheduled"
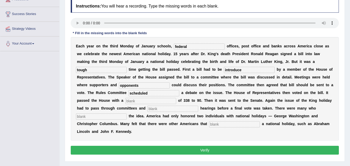
click at [148, 101] on input "text" at bounding box center [150, 101] width 51 height 6
type input "vote"
click at [155, 109] on input "text" at bounding box center [173, 109] width 51 height 6
type input "public"
click at [111, 119] on input "text" at bounding box center [101, 117] width 51 height 6
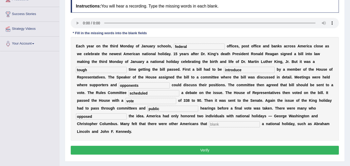
type input "opposed"
click at [219, 125] on input "text" at bounding box center [234, 124] width 51 height 6
type input "deserved"
click at [251, 68] on input "introduce" at bounding box center [249, 70] width 51 height 6
type input "introduced"
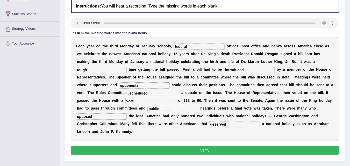
click at [148, 93] on input "scheduled" at bounding box center [154, 93] width 51 height 6
type input "schedule"
click at [205, 151] on button "Verify" at bounding box center [205, 150] width 268 height 9
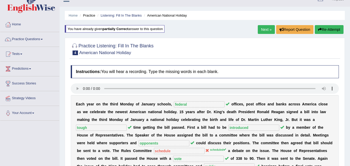
scroll to position [0, 0]
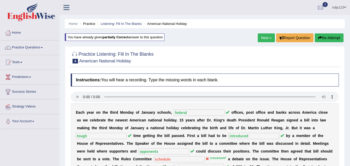
click at [267, 38] on link "Next »" at bounding box center [266, 37] width 17 height 9
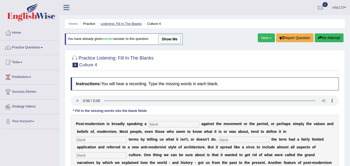
click at [115, 22] on link "Listening: Fill In The Blanks" at bounding box center [121, 24] width 41 height 4
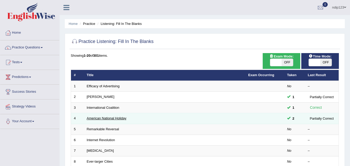
click at [108, 118] on link "American National Holiday" at bounding box center [107, 118] width 40 height 4
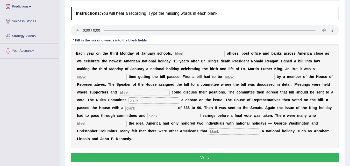
scroll to position [78, 0]
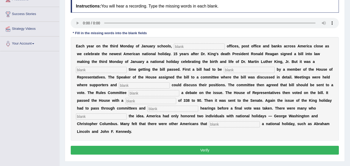
click at [197, 46] on input "text" at bounding box center [199, 47] width 51 height 6
type input "federal"
click at [103, 69] on input "text" at bounding box center [101, 70] width 51 height 6
type input "tough"
click at [234, 70] on input "text" at bounding box center [249, 70] width 51 height 6
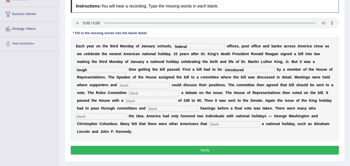
type input "introduced"
click at [151, 84] on input "text" at bounding box center [144, 85] width 51 height 6
type input "opponents"
click at [158, 93] on input "text" at bounding box center [154, 93] width 51 height 6
type input "scheduled"
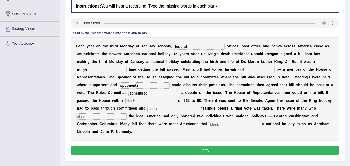
click at [147, 100] on input "text" at bounding box center [150, 101] width 51 height 6
type input "vote"
click at [151, 109] on input "text" at bounding box center [173, 109] width 51 height 6
type input "public"
click at [118, 117] on input "text" at bounding box center [101, 117] width 51 height 6
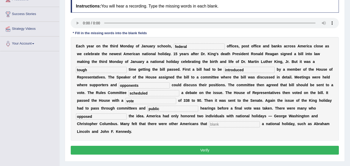
type input "opposed"
click at [222, 124] on input "text" at bounding box center [234, 124] width 51 height 6
type input "deserved"
click at [210, 150] on button "Verify" at bounding box center [205, 150] width 268 height 9
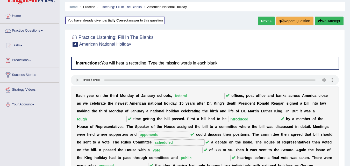
scroll to position [0, 0]
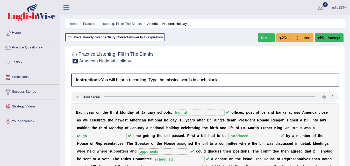
click at [113, 22] on link "Listening: Fill In The Blanks" at bounding box center [121, 24] width 41 height 4
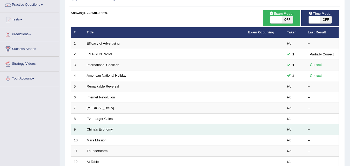
scroll to position [52, 0]
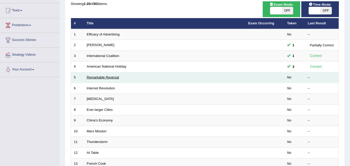
click at [111, 79] on link "Remarkable Reversal" at bounding box center [103, 77] width 32 height 4
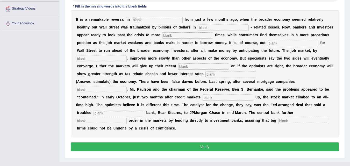
scroll to position [107, 0]
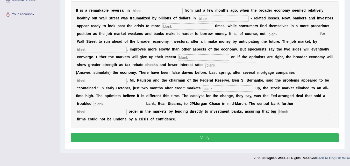
click at [285, 113] on input "text" at bounding box center [303, 112] width 51 height 6
type input "security"
click at [101, 112] on input "text" at bounding box center [101, 112] width 51 height 6
type input "restored"
click at [105, 103] on input "text" at bounding box center [119, 104] width 51 height 6
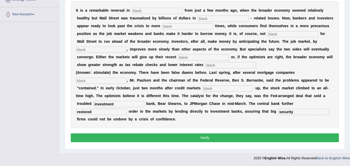
type input "investment"
click at [215, 89] on input "text" at bounding box center [228, 89] width 51 height 6
type input "closed"
click at [102, 81] on input "text" at bounding box center [101, 81] width 51 height 6
type input "collapsed"
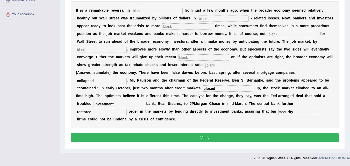
click at [220, 64] on input "text" at bounding box center [231, 65] width 51 height 6
type input "stimulate"
click at [205, 57] on input "text" at bounding box center [203, 57] width 51 height 6
type input "gains"
click at [117, 51] on input "text" at bounding box center [101, 50] width 51 height 6
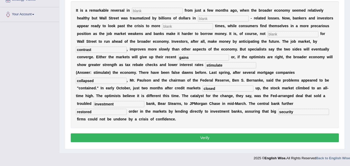
type input "contrast"
click at [275, 34] on input "text" at bounding box center [293, 34] width 51 height 6
type input "uncommon"
click at [194, 27] on input "text" at bounding box center [187, 26] width 51 height 6
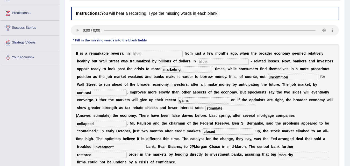
scroll to position [55, 0]
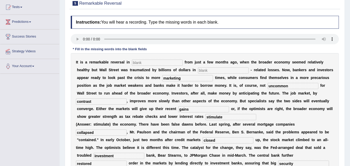
type input "marketing"
click at [138, 64] on input "text" at bounding box center [157, 63] width 51 height 6
click at [138, 62] on input "text" at bounding box center [157, 63] width 51 height 6
type input "attitude"
click at [208, 69] on input "text" at bounding box center [223, 70] width 51 height 6
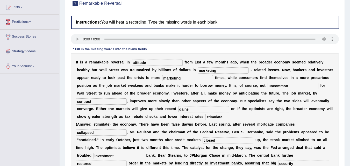
type input "marketing"
drag, startPoint x: 182, startPoint y: 78, endPoint x: 163, endPoint y: 75, distance: 19.7
click at [163, 75] on input "marketing" at bounding box center [187, 78] width 51 height 6
type input "profitable"
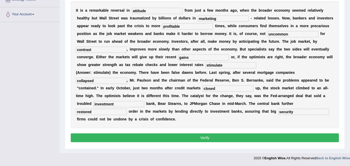
scroll to position [81, 0]
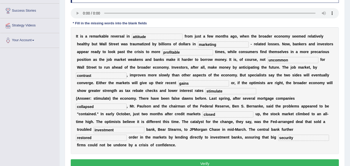
drag, startPoint x: 215, startPoint y: 115, endPoint x: 204, endPoint y: 114, distance: 11.2
click at [204, 114] on input "closed" at bounding box center [228, 114] width 51 height 6
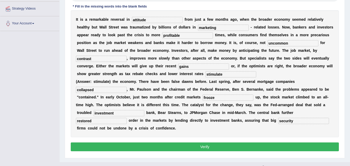
scroll to position [107, 0]
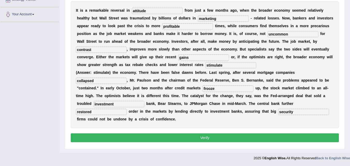
click at [209, 89] on input "frooze" at bounding box center [228, 89] width 51 height 6
type input "froze"
click at [195, 139] on button "Verify" at bounding box center [205, 138] width 268 height 9
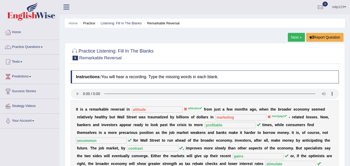
scroll to position [0, 0]
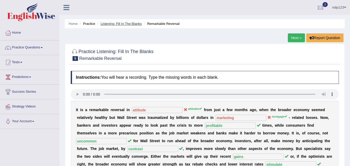
click at [113, 23] on link "Listening: Fill In The Blanks" at bounding box center [121, 24] width 41 height 4
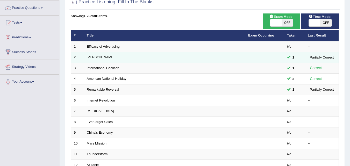
scroll to position [52, 0]
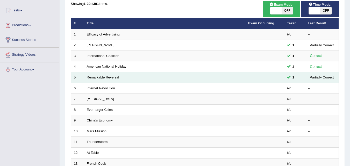
click at [97, 77] on link "Remarkable Reversal" at bounding box center [103, 77] width 32 height 4
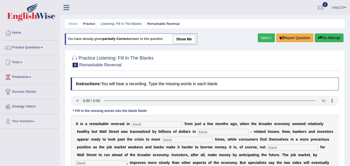
click at [137, 124] on input "text" at bounding box center [157, 124] width 51 height 6
type input "attitudes"
click at [207, 132] on input "text" at bounding box center [223, 132] width 51 height 6
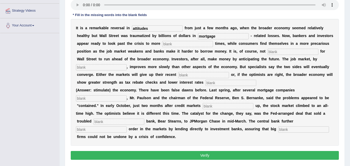
scroll to position [104, 0]
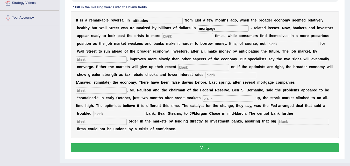
type input "mortgage"
click at [183, 37] on input "text" at bounding box center [187, 36] width 51 height 6
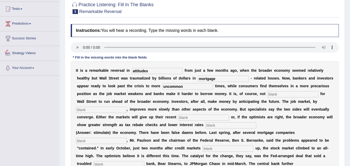
scroll to position [52, 0]
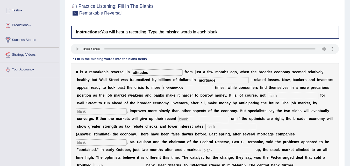
type input "uncommon"
drag, startPoint x: 183, startPoint y: 88, endPoint x: 164, endPoint y: 89, distance: 18.5
click at [164, 89] on input "uncommon" at bounding box center [187, 88] width 51 height 6
type input "profitable"
click at [275, 96] on input "text" at bounding box center [293, 96] width 51 height 6
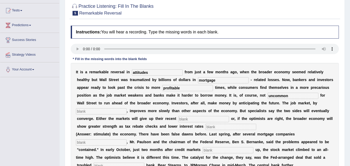
type input "uncommon"
click at [118, 112] on input "text" at bounding box center [101, 111] width 51 height 6
type input "contrast"
click at [185, 120] on input "text" at bounding box center [203, 119] width 51 height 6
type input "gains"
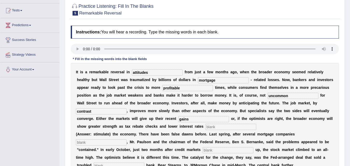
click at [217, 127] on input "text" at bounding box center [231, 127] width 51 height 6
type input "stimulate"
click at [107, 144] on input "text" at bounding box center [101, 142] width 51 height 6
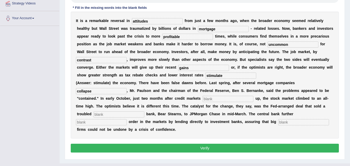
scroll to position [114, 0]
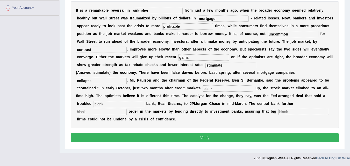
type input "collapse"
click at [210, 89] on input "text" at bounding box center [228, 89] width 51 height 6
type input "froze"
click at [116, 104] on input "text" at bounding box center [119, 104] width 51 height 6
type input "investment"
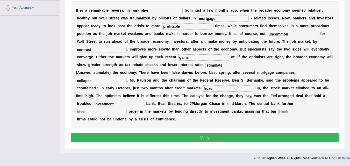
click at [101, 112] on input "text" at bounding box center [101, 112] width 51 height 6
type input "restored"
click at [289, 112] on input "text" at bounding box center [303, 112] width 51 height 6
type input "securities"
click at [196, 137] on button "Verify" at bounding box center [205, 138] width 268 height 9
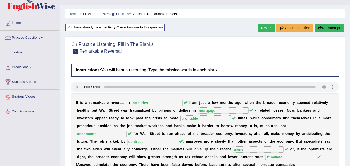
scroll to position [0, 0]
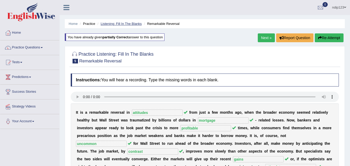
click at [112, 24] on link "Listening: Fill In The Blanks" at bounding box center [121, 24] width 41 height 4
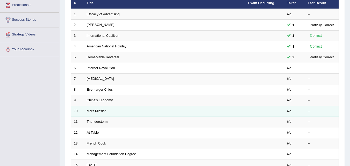
scroll to position [78, 0]
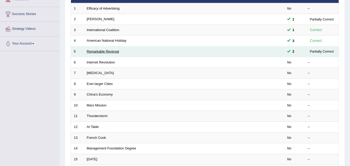
click at [106, 50] on link "Remarkable Reversal" at bounding box center [103, 52] width 32 height 4
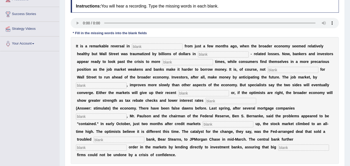
scroll to position [62, 0]
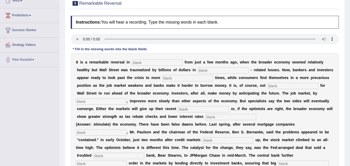
click at [150, 63] on input "text" at bounding box center [157, 63] width 51 height 6
type input "attitudes"
click at [204, 68] on input "text" at bounding box center [223, 70] width 51 height 6
type input "mortgage"
click at [179, 78] on input "text" at bounding box center [187, 78] width 51 height 6
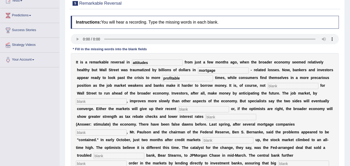
type input "profitable"
click at [274, 87] on input "text" at bounding box center [293, 86] width 51 height 6
type input "uncommon"
click at [94, 100] on input "text" at bounding box center [101, 102] width 51 height 6
type input "contrast"
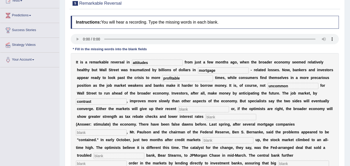
click at [182, 108] on input "text" at bounding box center [203, 109] width 51 height 6
click at [186, 111] on input "text" at bounding box center [203, 109] width 51 height 6
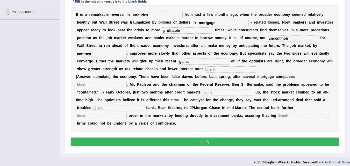
scroll to position [114, 0]
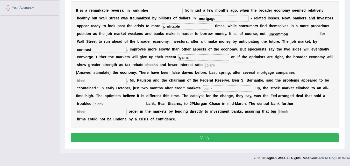
type input "gains"
click at [218, 66] on input "text" at bounding box center [231, 65] width 51 height 6
type input "stimulate"
click at [95, 80] on input "text" at bounding box center [101, 81] width 51 height 6
type input "collapsed"
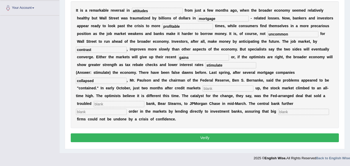
click at [207, 88] on input "text" at bounding box center [228, 89] width 51 height 6
type input "froze"
click at [118, 104] on input "text" at bounding box center [119, 104] width 51 height 6
type input "investment"
click at [107, 111] on input "text" at bounding box center [101, 112] width 51 height 6
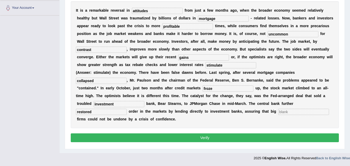
type input "restored"
click at [282, 113] on input "text" at bounding box center [303, 112] width 51 height 6
type input "securities"
click at [203, 137] on button "Verify" at bounding box center [205, 138] width 268 height 9
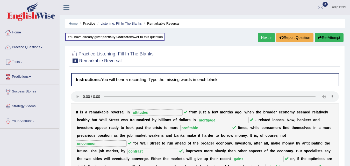
scroll to position [0, 0]
click at [117, 24] on link "Listening: Fill In The Blanks" at bounding box center [121, 24] width 41 height 4
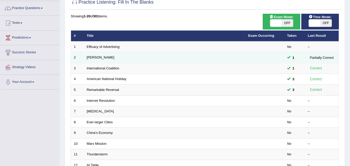
scroll to position [52, 0]
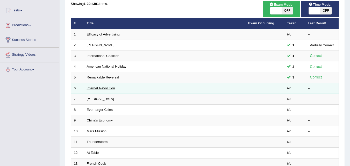
click at [99, 87] on link "Internet Revolution" at bounding box center [101, 88] width 28 height 4
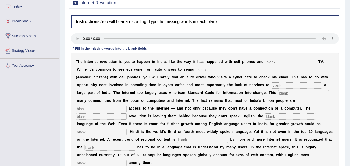
scroll to position [52, 0]
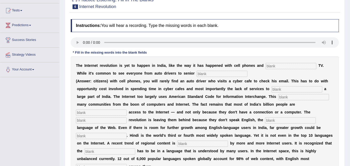
click at [278, 66] on input "text" at bounding box center [291, 66] width 51 height 6
type input "cable"
click at [226, 76] on input "text" at bounding box center [222, 74] width 51 height 6
type input "citizens"
click at [279, 90] on input "text" at bounding box center [297, 89] width 51 height 6
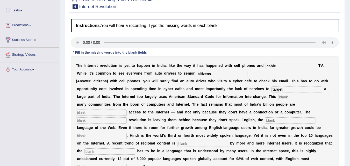
type input "target"
click at [285, 97] on input "text" at bounding box center [303, 97] width 51 height 6
type input "earlier made"
click at [107, 113] on input "text" at bounding box center [101, 113] width 51 height 6
type input "denied"
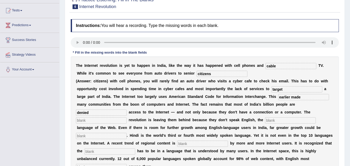
click at [102, 121] on input "text" at bounding box center [101, 120] width 51 height 6
type input "digital"
click at [277, 121] on input "text" at bounding box center [290, 120] width 51 height 6
type input "unleashed"
click at [106, 136] on input "text" at bounding box center [101, 136] width 51 height 6
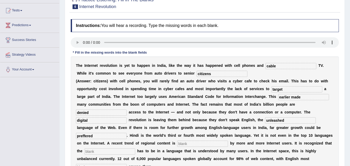
type input "preffered"
click at [194, 145] on input "text" at bounding box center [202, 144] width 51 height 6
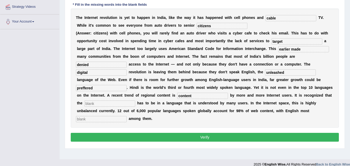
scroll to position [104, 0]
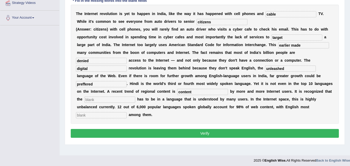
type input "content"
click at [119, 97] on input "text" at bounding box center [110, 100] width 51 height 6
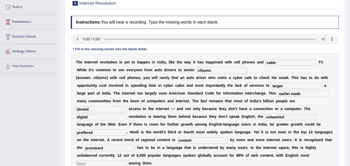
scroll to position [54, 0]
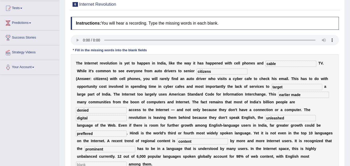
type input "prominent"
click at [300, 95] on input "earlier made" at bounding box center [303, 95] width 51 height 6
type input "earlier ness"
drag, startPoint x: 284, startPoint y: 119, endPoint x: 266, endPoint y: 119, distance: 18.1
click at [266, 119] on input "unleashed" at bounding box center [290, 118] width 51 height 6
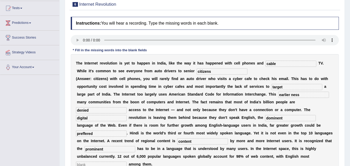
type input "dominent"
drag, startPoint x: 93, startPoint y: 135, endPoint x: 77, endPoint y: 136, distance: 16.1
click at [77, 136] on input "preffered" at bounding box center [101, 134] width 51 height 6
type input "unleashed"
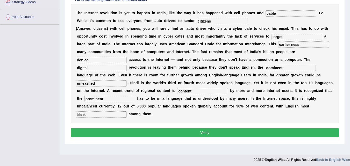
scroll to position [106, 0]
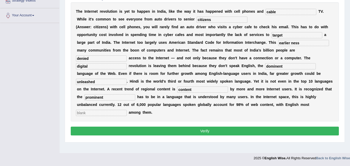
drag, startPoint x: 192, startPoint y: 90, endPoint x: 179, endPoint y: 89, distance: 13.8
click at [179, 89] on input "content" at bounding box center [202, 90] width 51 height 6
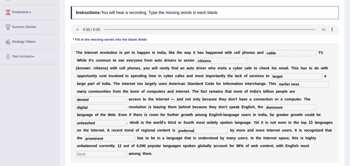
scroll to position [54, 0]
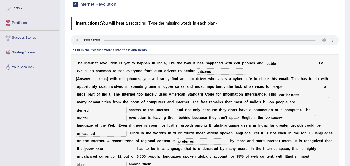
type input "preferred"
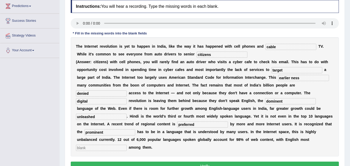
scroll to position [80, 0]
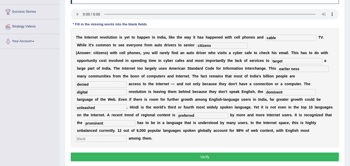
drag, startPoint x: 104, startPoint y: 124, endPoint x: 85, endPoint y: 123, distance: 19.0
click at [85, 123] on input "prominent" at bounding box center [110, 123] width 51 height 6
type input "content"
click at [92, 137] on input "text" at bounding box center [101, 139] width 51 height 6
type input "prominent"
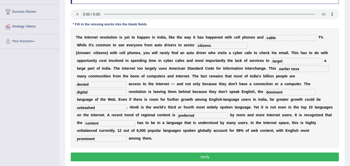
click at [214, 156] on button "Verify" at bounding box center [205, 157] width 268 height 9
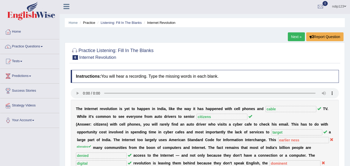
scroll to position [0, 0]
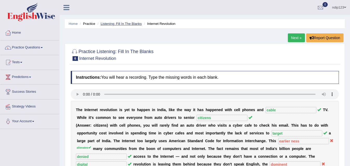
click at [111, 25] on link "Listening: Fill In The Blanks" at bounding box center [121, 24] width 41 height 4
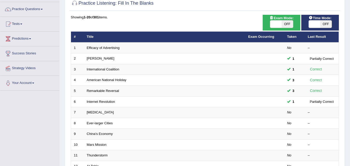
scroll to position [52, 0]
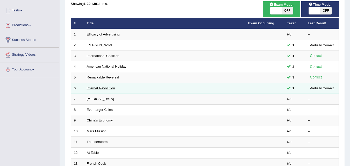
click at [103, 89] on link "Internet Revolution" at bounding box center [101, 88] width 28 height 4
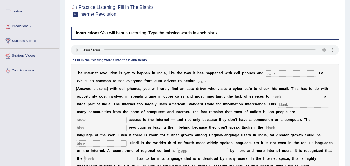
scroll to position [52, 0]
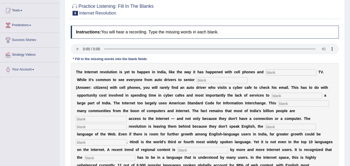
click at [284, 73] on input "text" at bounding box center [291, 72] width 51 height 6
type input "cable"
click at [207, 80] on input "text" at bounding box center [222, 80] width 51 height 6
type input "citizens"
click at [284, 96] on input "text" at bounding box center [297, 96] width 51 height 6
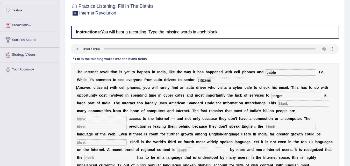
type input "target"
click at [288, 104] on input "text" at bounding box center [303, 104] width 51 height 6
type input "alienates"
click at [110, 120] on input "text" at bounding box center [101, 119] width 51 height 6
type input "denied"
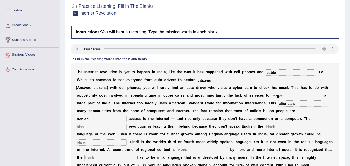
click at [105, 128] on input "text" at bounding box center [101, 127] width 51 height 6
type input "digital"
click at [277, 127] on input "text" at bounding box center [290, 127] width 51 height 6
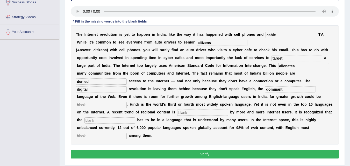
scroll to position [104, 0]
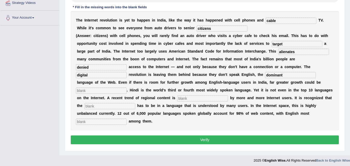
type input "dominant"
click at [85, 91] on input "text" at bounding box center [101, 91] width 51 height 6
type input "unleashed"
click at [192, 98] on input "text" at bounding box center [202, 98] width 51 height 6
type input "preferred"
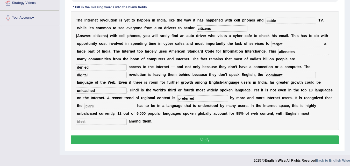
click at [124, 106] on input "text" at bounding box center [110, 106] width 51 height 6
type input "content"
click at [93, 121] on input "text" at bounding box center [101, 122] width 51 height 6
type input "prominent"
click at [206, 138] on button "Verify" at bounding box center [205, 140] width 268 height 9
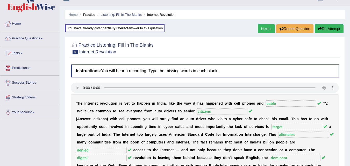
scroll to position [0, 0]
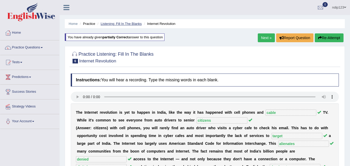
click at [116, 25] on link "Listening: Fill In The Blanks" at bounding box center [121, 24] width 41 height 4
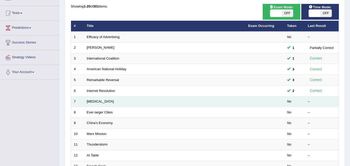
scroll to position [78, 0]
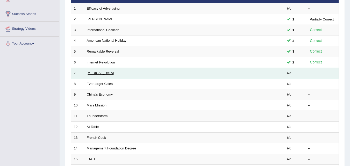
click at [90, 73] on link "[MEDICAL_DATA]" at bounding box center [100, 73] width 27 height 4
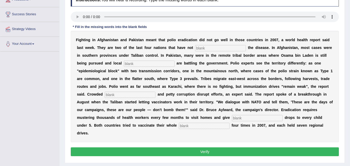
scroll to position [78, 0]
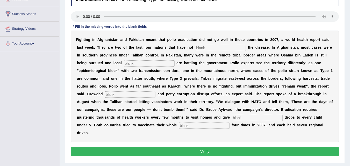
click at [203, 48] on input "text" at bounding box center [220, 48] width 51 height 6
type input "eliminted"
click at [139, 62] on input "text" at bounding box center [149, 63] width 51 height 6
type input "militants"
click at [129, 94] on input "text" at bounding box center [130, 95] width 51 height 6
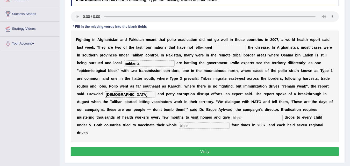
type input "Islam"
click at [241, 117] on input "text" at bounding box center [257, 118] width 51 height 6
type input "vaccines"
click at [201, 125] on input "text" at bounding box center [204, 126] width 51 height 6
type input "population"
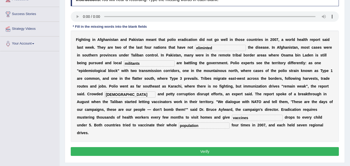
click at [193, 152] on button "Verify" at bounding box center [205, 151] width 268 height 9
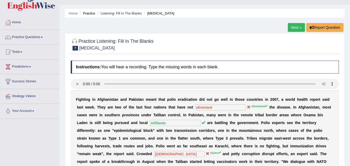
scroll to position [0, 0]
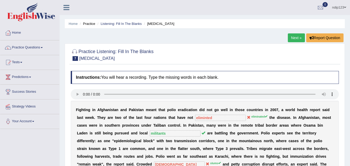
click at [113, 26] on li "Listening: Fill In The Blanks" at bounding box center [119, 23] width 46 height 5
click at [119, 22] on link "Listening: Fill In The Blanks" at bounding box center [121, 24] width 41 height 4
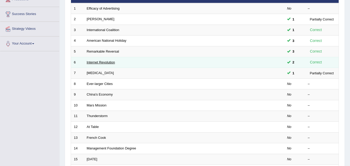
click at [100, 63] on link "Internet Revolution" at bounding box center [101, 62] width 28 height 4
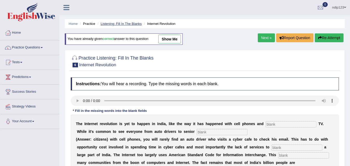
click at [115, 25] on link "Listening: Fill In The Blanks" at bounding box center [121, 24] width 41 height 4
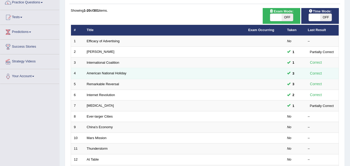
scroll to position [52, 0]
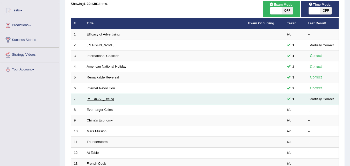
click at [94, 99] on link "[MEDICAL_DATA]" at bounding box center [100, 99] width 27 height 4
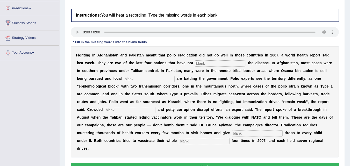
scroll to position [78, 0]
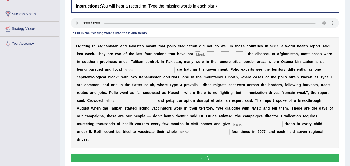
click at [203, 54] on input "text" at bounding box center [220, 54] width 51 height 6
click at [204, 55] on input "text" at bounding box center [220, 54] width 51 height 6
type input "eliminated"
click at [130, 71] on input "text" at bounding box center [149, 70] width 51 height 6
type input "militants"
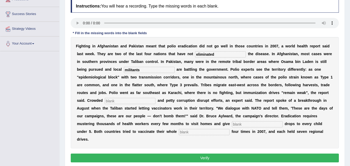
click at [121, 101] on input "text" at bounding box center [130, 101] width 51 height 6
type input "Islams"
click at [238, 124] on input "text" at bounding box center [257, 124] width 51 height 6
type input "vaccine"
click at [204, 133] on input "text" at bounding box center [204, 132] width 51 height 6
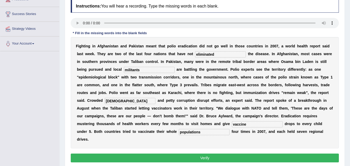
type input "populations"
click at [205, 158] on button "Verify" at bounding box center [205, 158] width 268 height 9
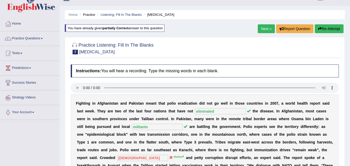
scroll to position [0, 0]
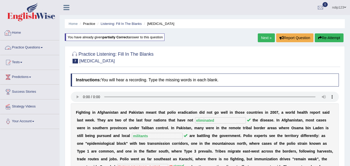
click at [23, 33] on link "Home" at bounding box center [29, 32] width 59 height 13
